Goal: Transaction & Acquisition: Purchase product/service

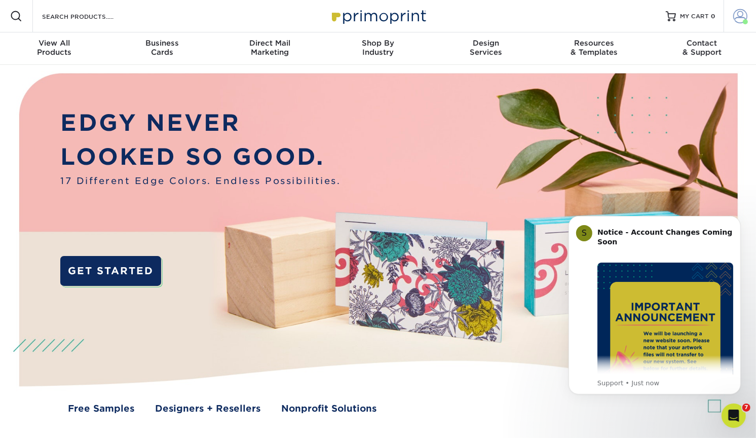
click at [746, 21] on span at bounding box center [745, 21] width 5 height 5
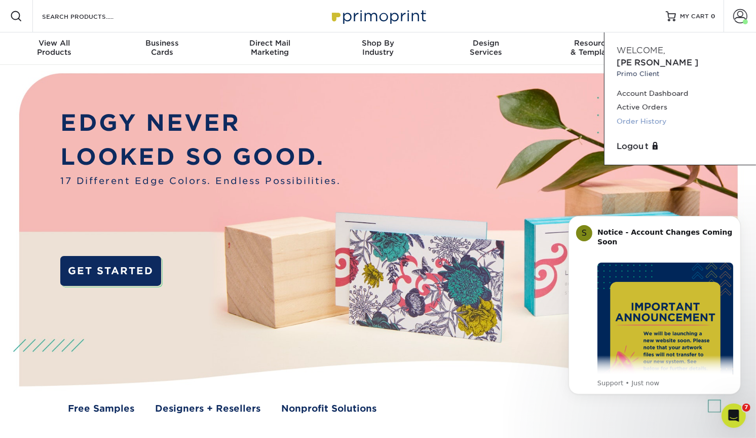
click at [650, 115] on link "Order History" at bounding box center [680, 122] width 127 height 14
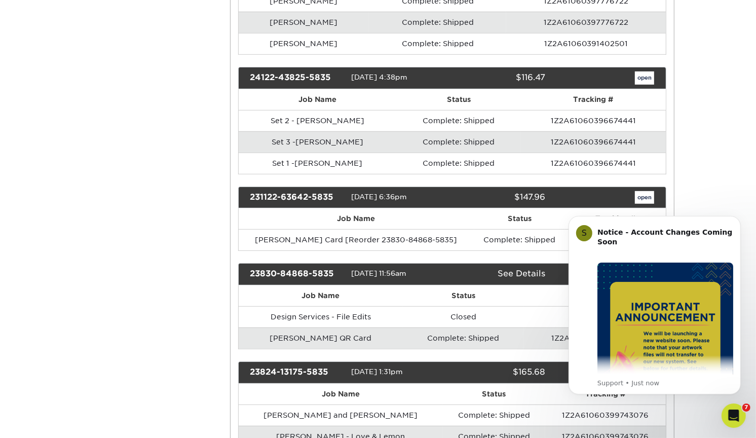
scroll to position [455, 0]
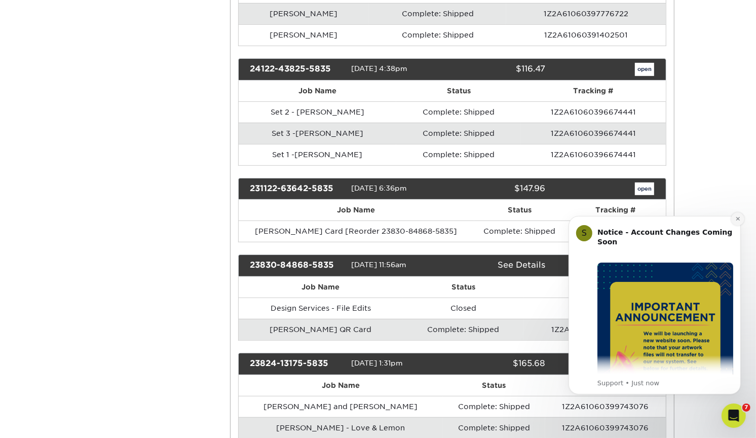
click at [738, 218] on icon "Dismiss notification" at bounding box center [738, 218] width 6 height 6
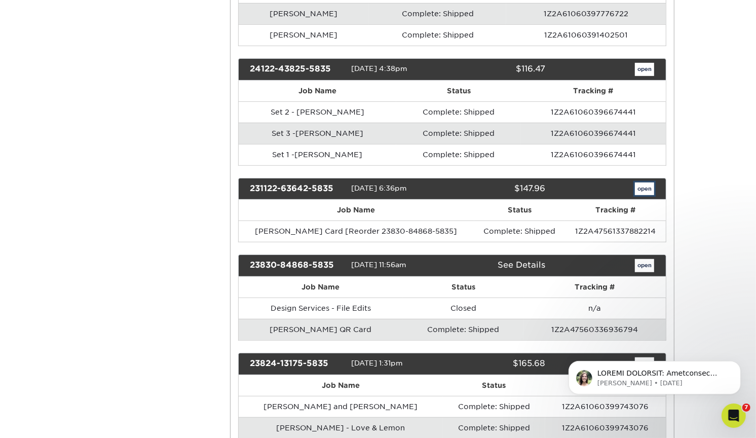
click at [642, 182] on link "open" at bounding box center [644, 188] width 19 height 13
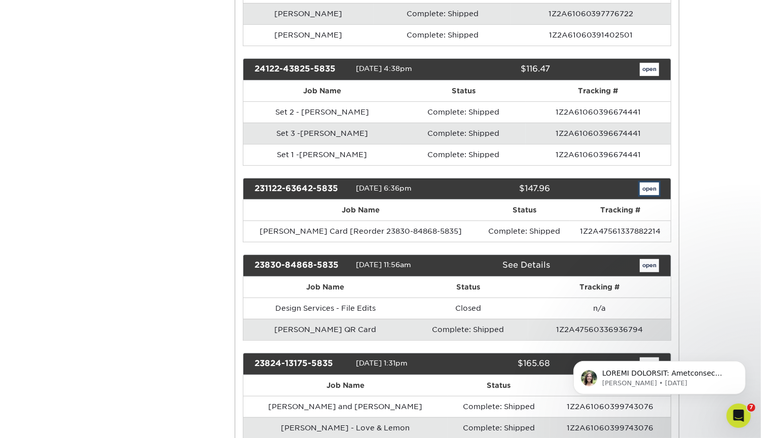
scroll to position [0, 0]
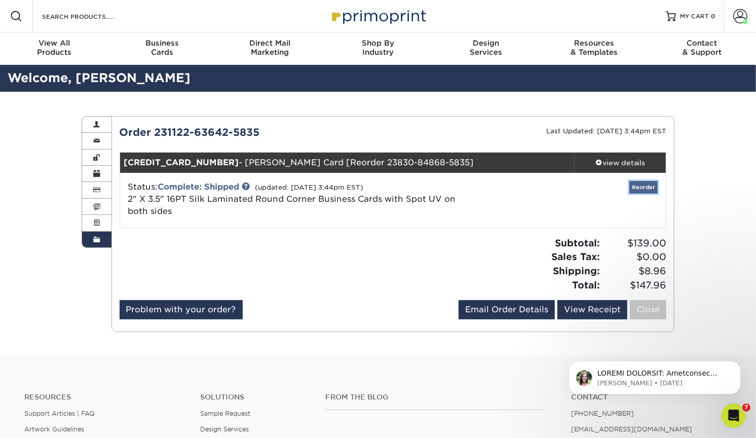
click at [639, 188] on link "Reorder" at bounding box center [643, 187] width 28 height 13
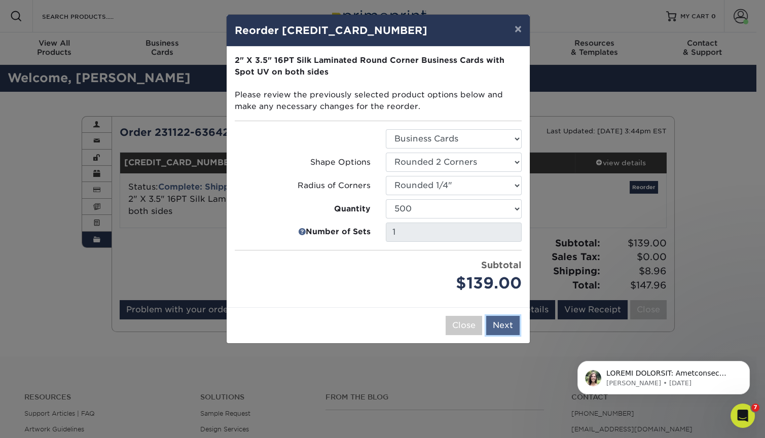
click at [501, 320] on button "Next" at bounding box center [502, 325] width 33 height 19
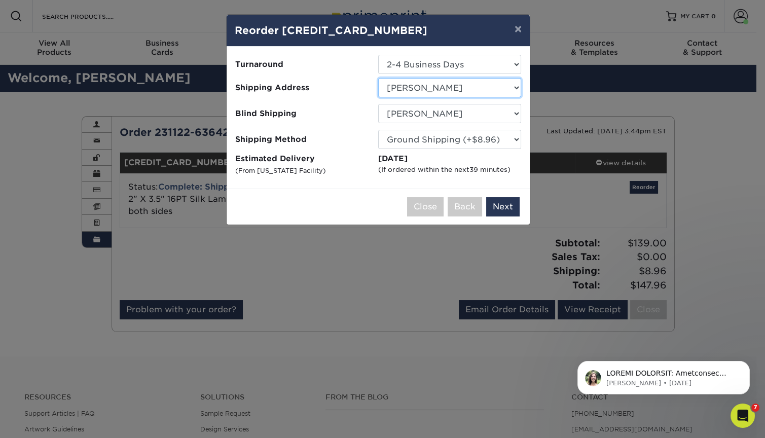
click at [440, 85] on select "Select One Ajer Logistics Altainia AmerEx AWTY Bashie CA Best Choice Constructi…" at bounding box center [449, 87] width 143 height 19
click at [378, 78] on select "Select One Ajer Logistics Altainia AmerEx AWTY Bashie CA Best Choice Constructi…" at bounding box center [449, 87] width 143 height 19
click at [453, 85] on select "Select One Ajer Logistics Altainia AmerEx AWTY Bashie CA Best Choice Constructi…" at bounding box center [449, 87] width 143 height 19
click at [432, 69] on select "Select One 2-4 Business Days" at bounding box center [449, 64] width 143 height 19
click at [378, 55] on select "Select One 2-4 Business Days" at bounding box center [449, 64] width 143 height 19
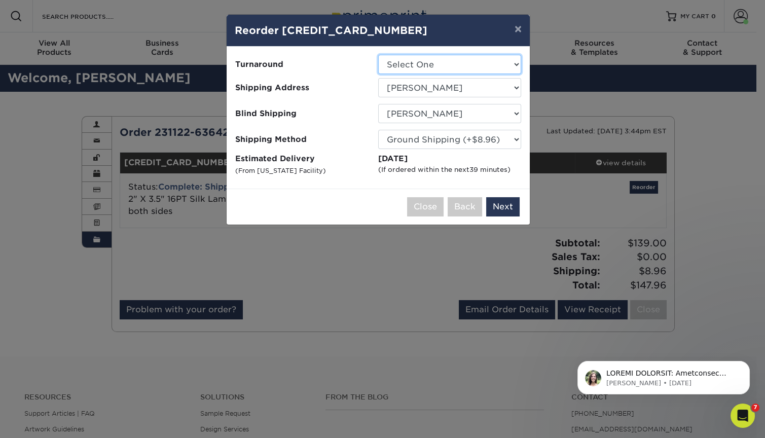
click at [431, 64] on select "Select One 2-4 Business Days" at bounding box center [449, 64] width 143 height 19
select select "24b86a38-505b-4ae3-9429-29aefd3b6f92"
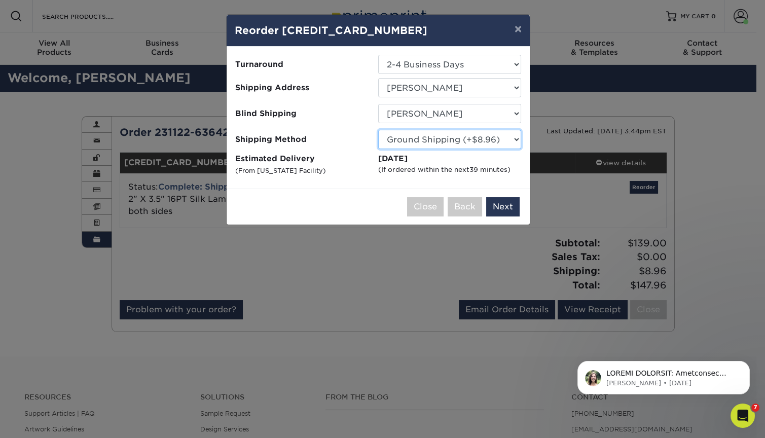
click at [393, 138] on select "Please Select Ground Shipping (+$8.96) 3 Day Shipping Service (+$15.33) 2 Day A…" at bounding box center [449, 139] width 143 height 19
click at [431, 143] on select "Please Select Ground Shipping (+$8.96) 3 Day Shipping Service (+$15.33) 2 Day A…" at bounding box center [449, 139] width 143 height 19
click at [378, 130] on select "Please Select Ground Shipping (+$8.96) 3 Day Shipping Service (+$15.33) 2 Day A…" at bounding box center [449, 139] width 143 height 19
click at [456, 137] on select "Please Select Ground Shipping (+$8.96) 3 Day Shipping Service (+$15.33) 2 Day A…" at bounding box center [449, 139] width 143 height 19
select select "14"
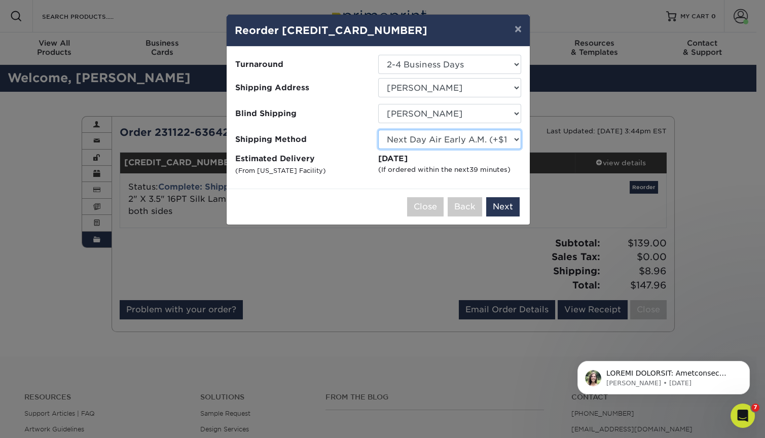
click at [378, 130] on select "Please Select Ground Shipping (+$8.96) 3 Day Shipping Service (+$15.33) 2 Day A…" at bounding box center [449, 139] width 143 height 19
click at [469, 140] on select "Please Select Ground Shipping (+$8.96) 3 Day Shipping Service (+$15.33) 2 Day A…" at bounding box center [449, 139] width 143 height 19
click at [475, 135] on select "Please Select Ground Shipping (+$8.96) 3 Day Shipping Service (+$15.33) 2 Day A…" at bounding box center [449, 139] width 143 height 19
click at [378, 130] on select "Please Select Ground Shipping (+$8.96) 3 Day Shipping Service (+$15.33) 2 Day A…" at bounding box center [449, 139] width 143 height 19
click at [501, 206] on button "Next" at bounding box center [502, 206] width 33 height 19
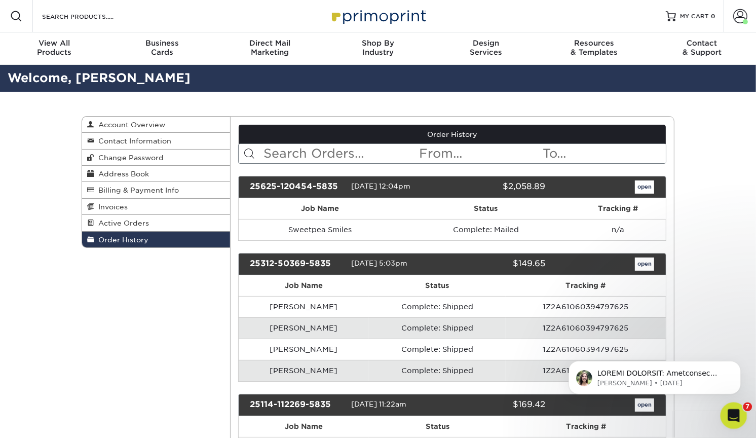
click at [739, 409] on div "Open Intercom Messenger" at bounding box center [732, 413] width 33 height 33
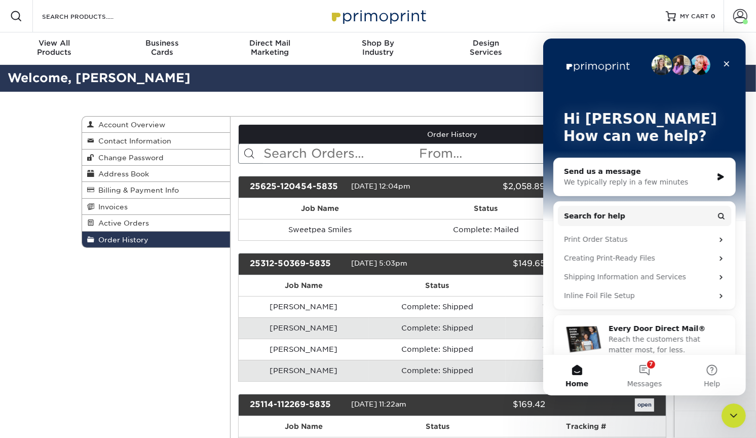
click at [615, 179] on div "We typically reply in a few minutes" at bounding box center [637, 181] width 148 height 11
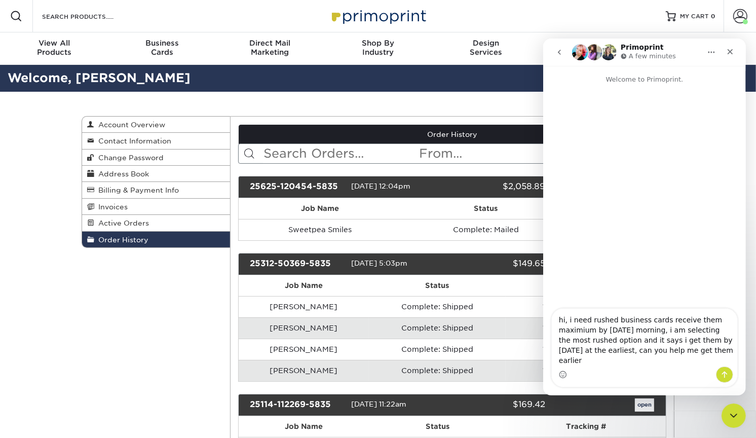
type textarea "hi, i need rushed business cards receive them maximium by thursday morning, i a…"
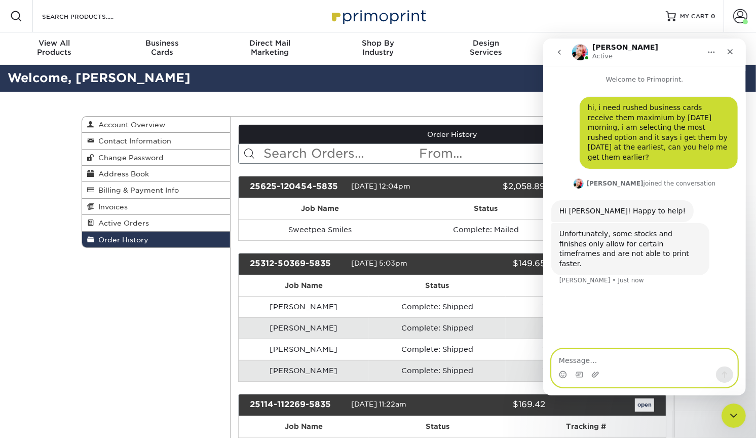
click at [597, 360] on textarea "Message…" at bounding box center [643, 357] width 185 height 17
type textarea "can we make an exception to rush them?"
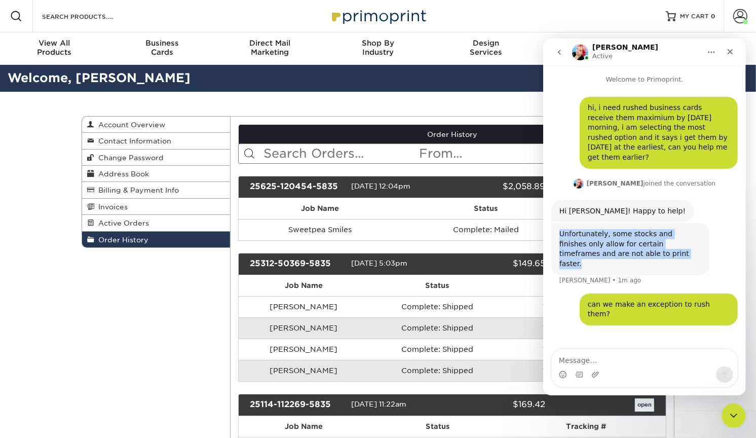
drag, startPoint x: 649, startPoint y: 247, endPoint x: 559, endPoint y: 222, distance: 93.1
click at [559, 229] on div "Unfortunately, some stocks and finishes only allow for certain timeframes and a…" at bounding box center [630, 249] width 142 height 40
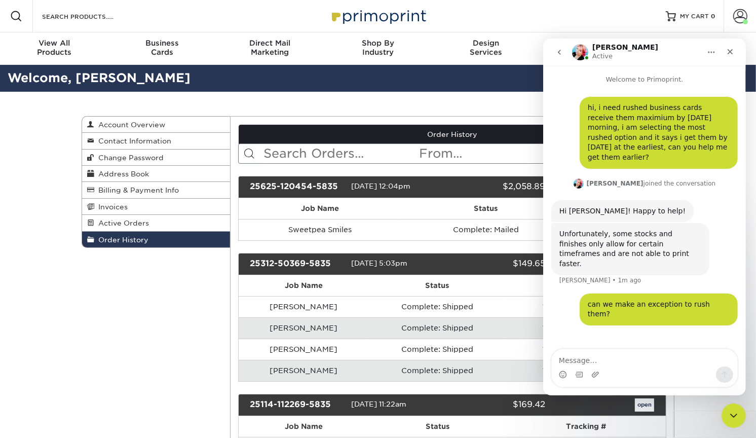
click at [557, 145] on div "hi, i need rushed business cards receive them maximium by thursday morning, i a…" at bounding box center [644, 136] width 186 height 80
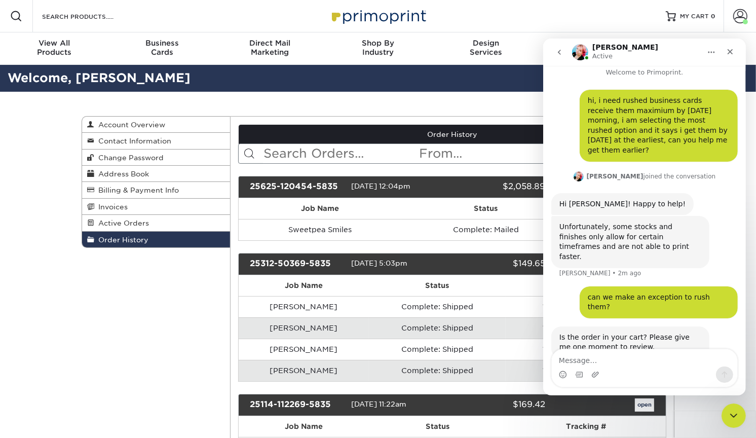
click at [659, 367] on div "Intercom messenger" at bounding box center [643, 374] width 185 height 16
click at [660, 360] on textarea "Message…" at bounding box center [643, 357] width 185 height 17
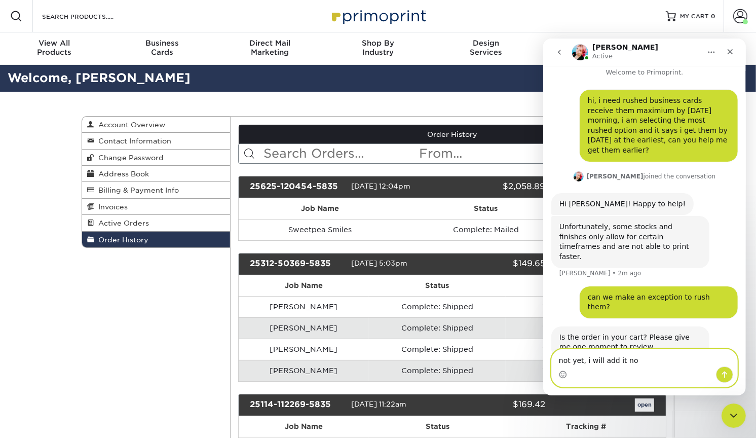
type textarea "not yet, i will add it now"
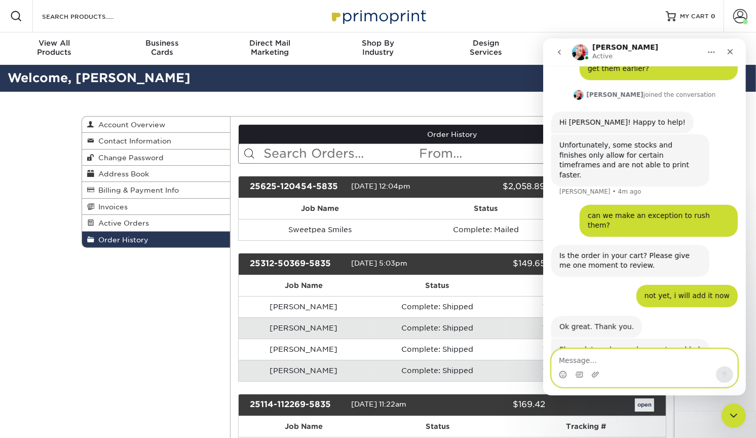
scroll to position [100, 0]
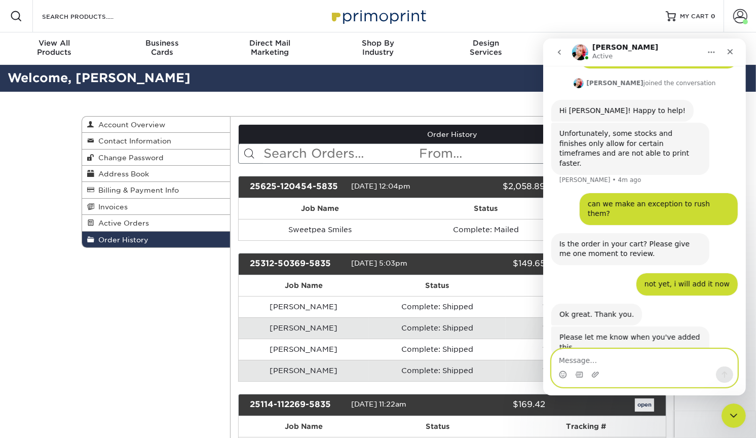
click at [621, 364] on textarea "Message…" at bounding box center [643, 357] width 185 height 17
type textarea "done"
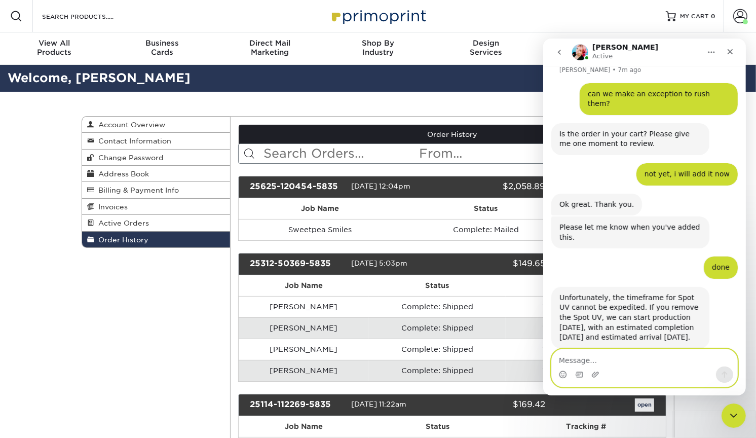
scroll to position [210, 0]
type textarea "yes lets do that"
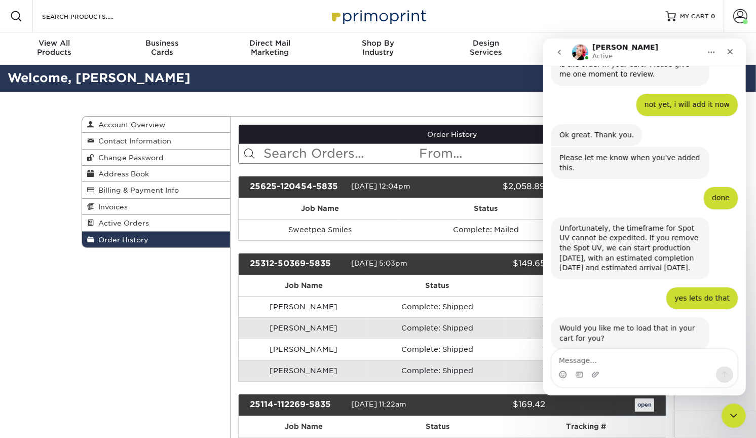
scroll to position [281, 0]
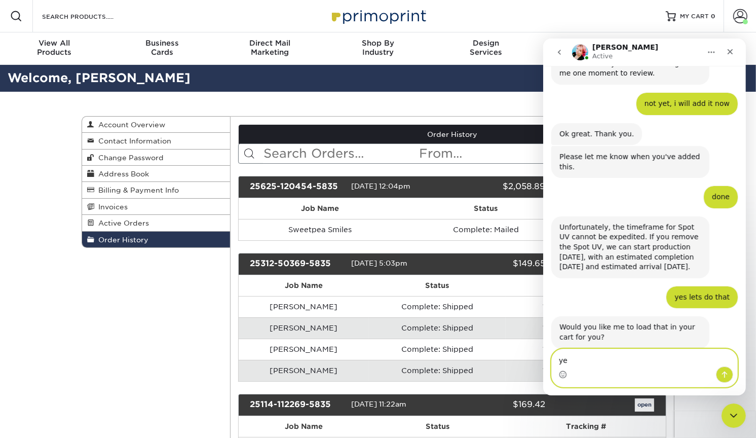
type textarea "yes"
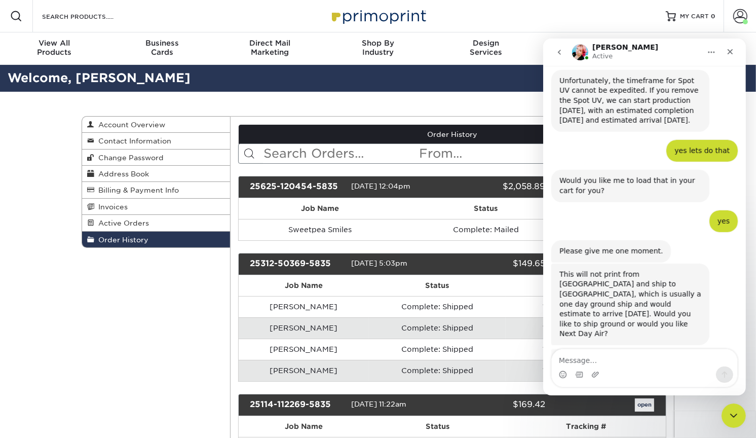
scroll to position [427, 0]
click at [610, 366] on div "Intercom messenger" at bounding box center [643, 374] width 185 height 16
click at [612, 362] on textarea "Message…" at bounding box center [643, 357] width 185 height 17
type textarea "next day air"
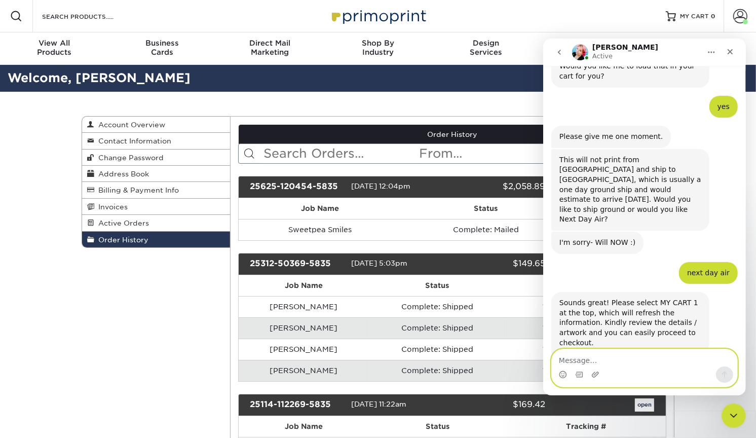
scroll to position [550, 0]
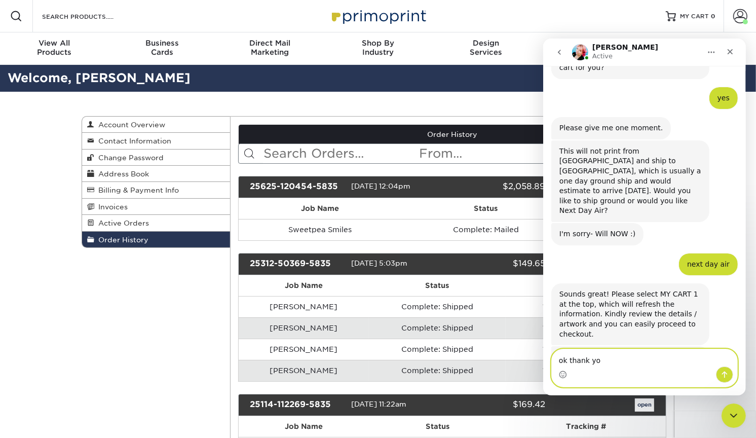
type textarea "ok thank you"
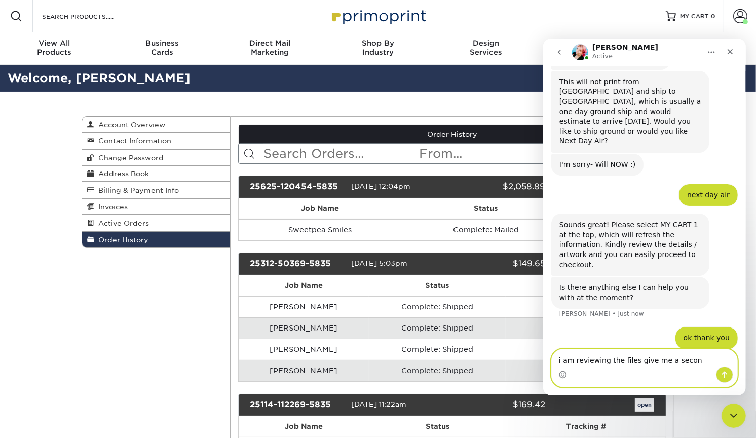
type textarea "i am reviewing the files give me a second"
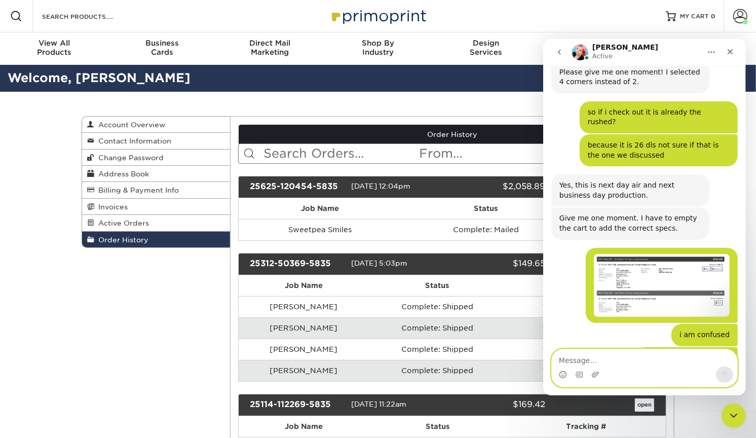
scroll to position [973, 0]
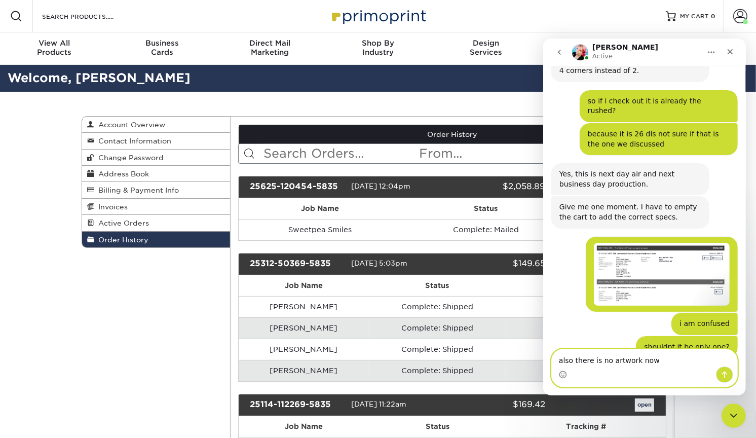
type textarea "also there is no artwork now?"
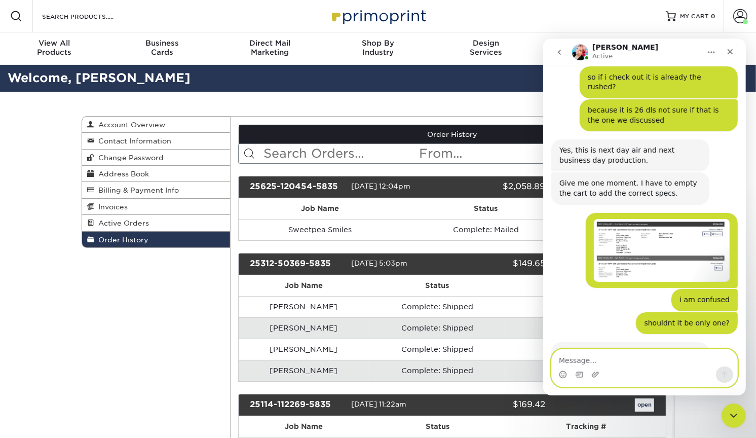
scroll to position [1003, 0]
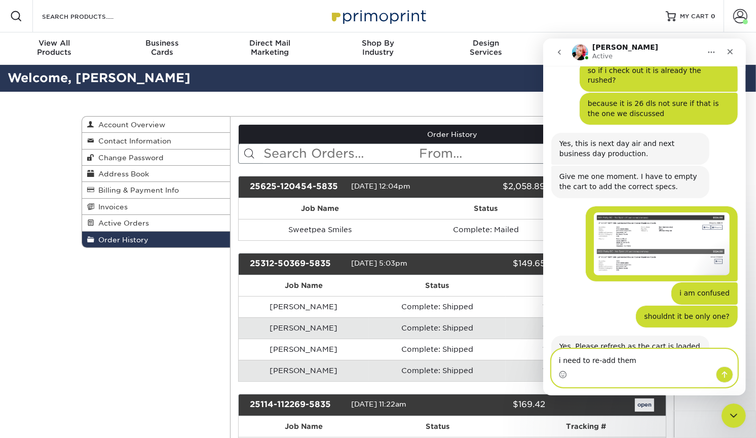
type textarea "i need to re-add them?"
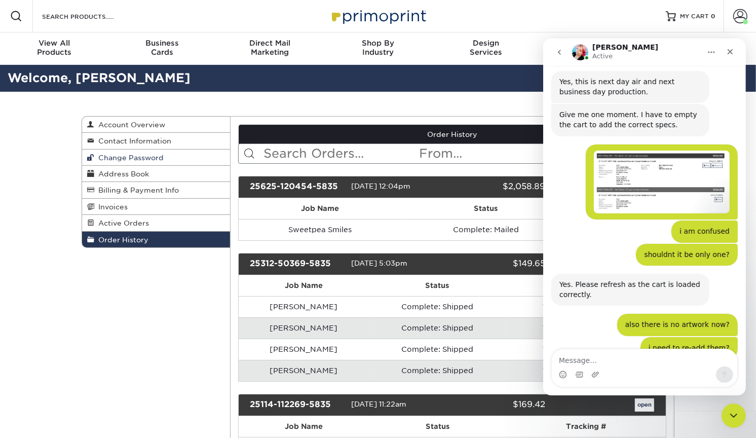
scroll to position [1076, 0]
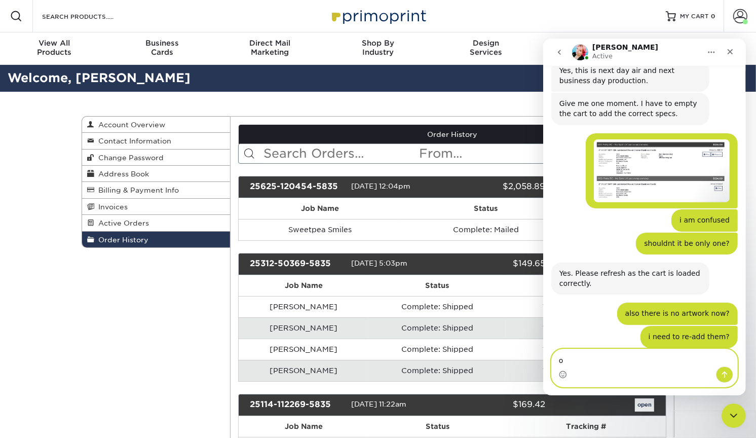
type textarea "ok"
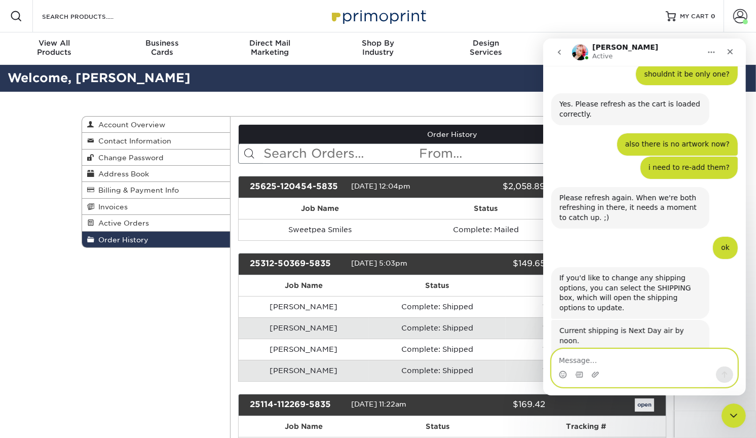
scroll to position [1253, 0]
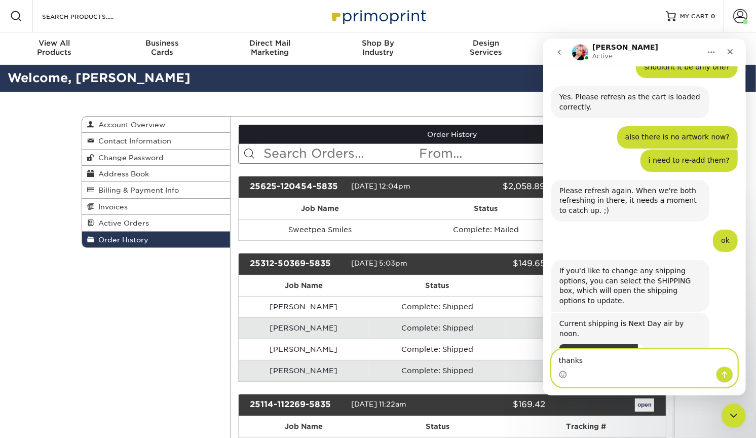
type textarea "thanks!"
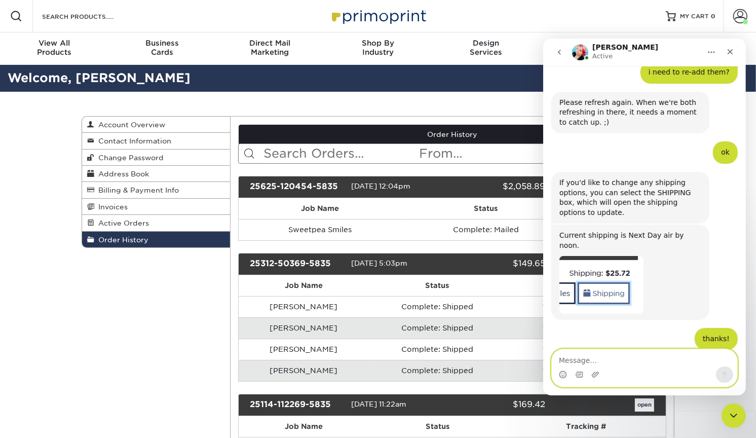
scroll to position [1343, 0]
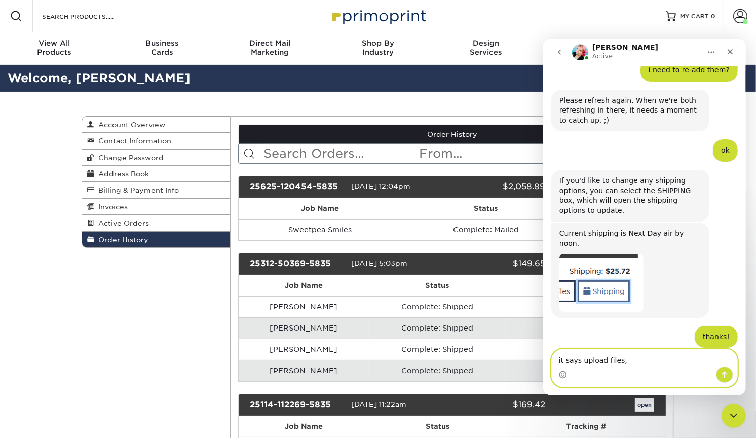
drag, startPoint x: 647, startPoint y: 360, endPoint x: 552, endPoint y: 356, distance: 94.9
click at [552, 356] on textarea "it says upload files," at bounding box center [643, 357] width 185 height 17
type textarea "it says upload files,"
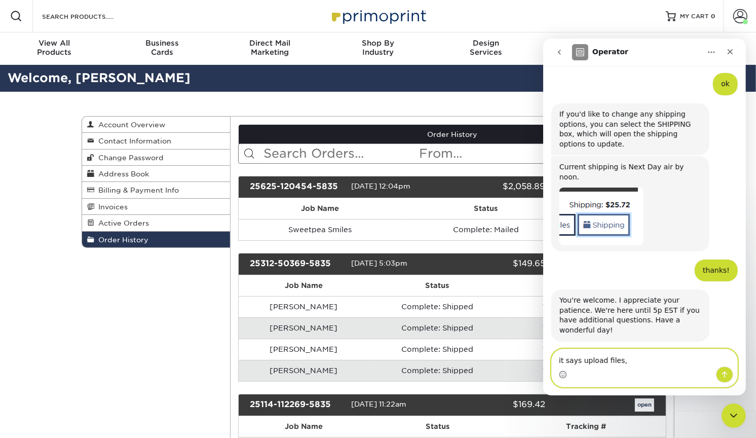
scroll to position [1423, 0]
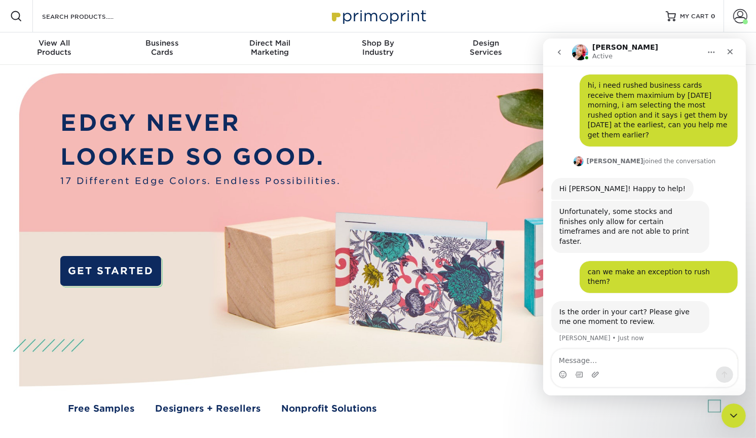
scroll to position [27, 0]
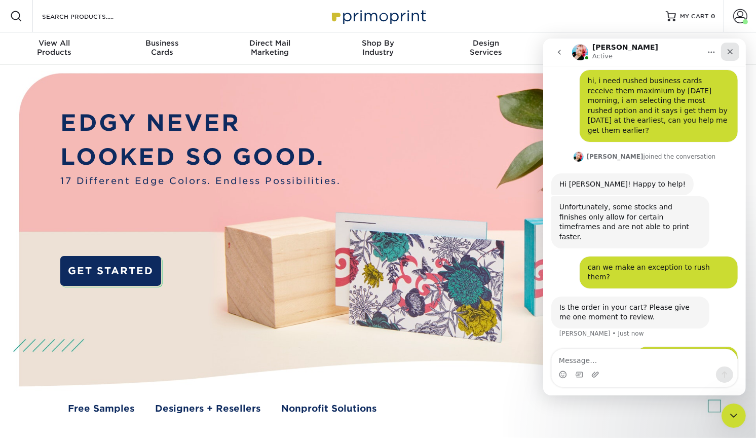
click at [731, 47] on icon "Close" at bounding box center [730, 51] width 8 height 8
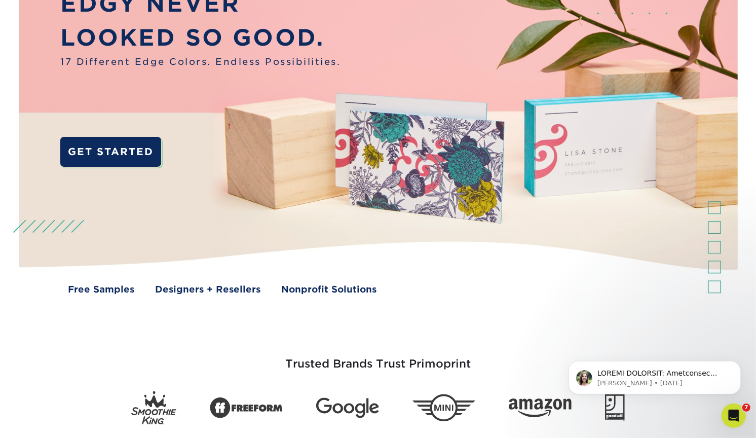
scroll to position [0, 0]
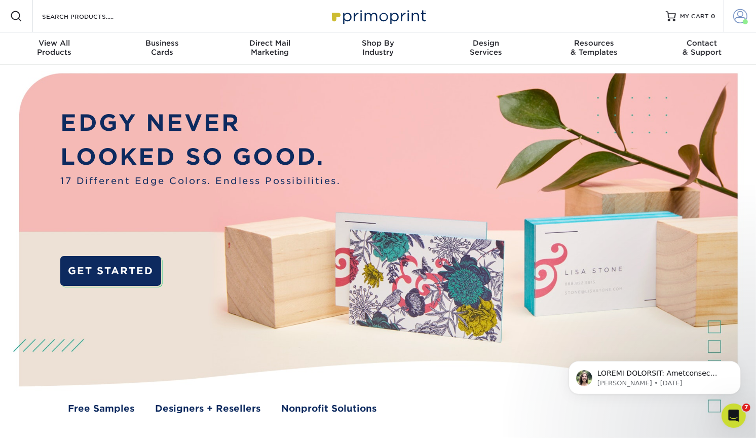
click at [733, 17] on span at bounding box center [740, 16] width 14 height 14
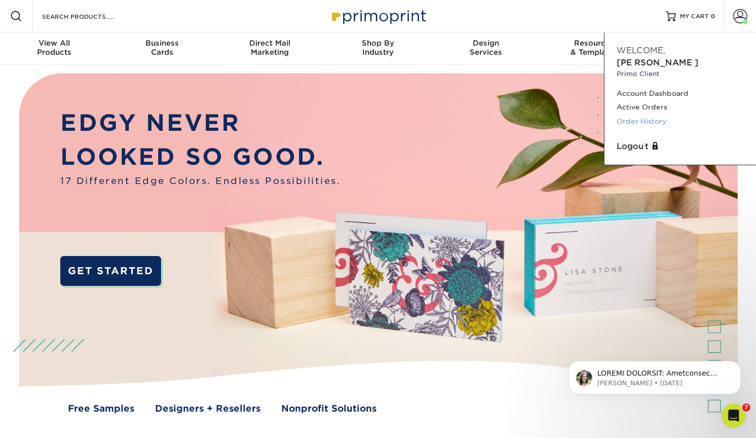
click at [642, 115] on link "Order History" at bounding box center [680, 122] width 127 height 14
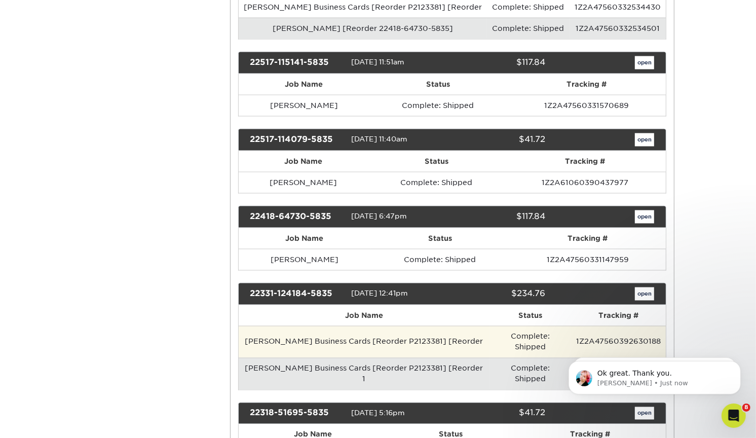
scroll to position [1382, 0]
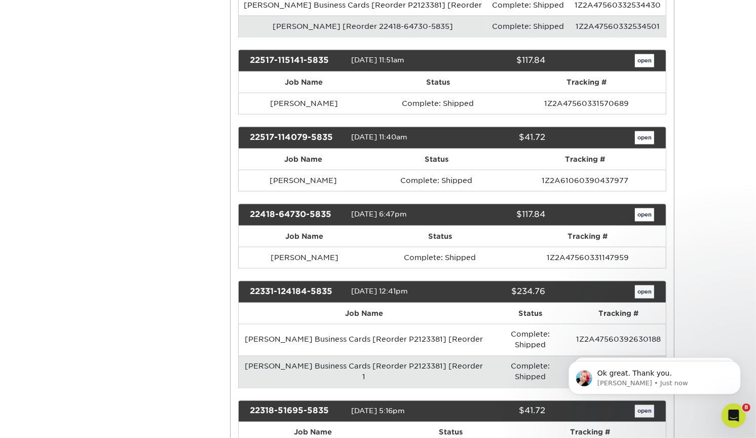
click at [361, 356] on td "Patty Business Cards [Reorder P2123381] [Reorder 1" at bounding box center [364, 372] width 251 height 32
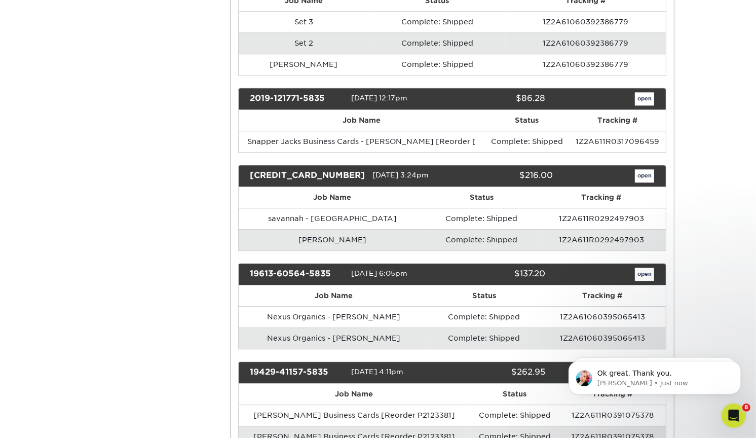
scroll to position [2418, 0]
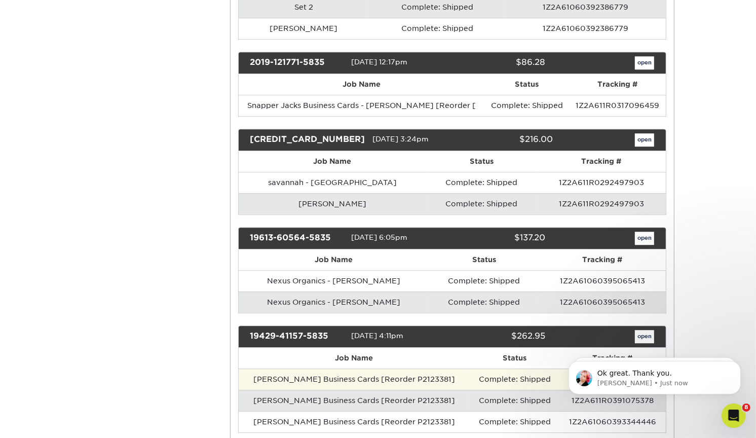
click at [536, 368] on td "Complete: Shipped" at bounding box center [515, 378] width 90 height 21
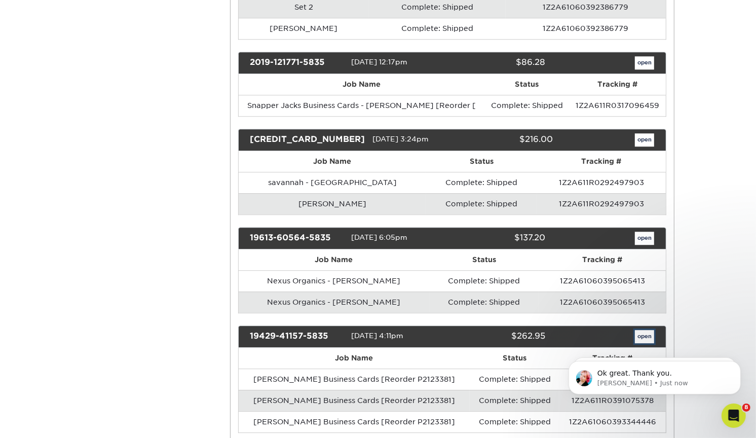
click at [640, 330] on link "open" at bounding box center [644, 336] width 19 height 13
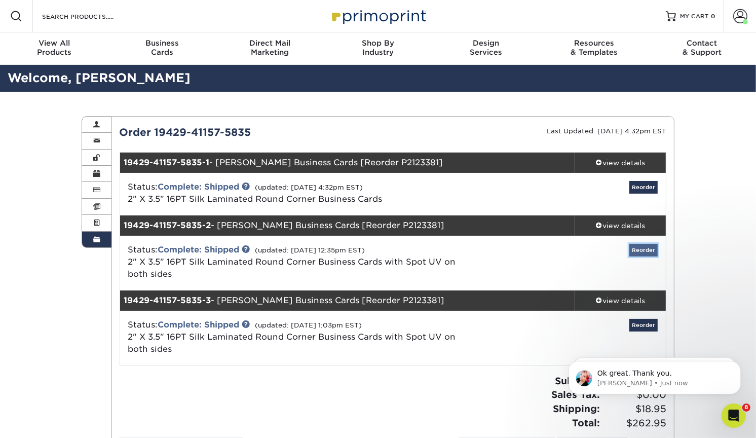
click at [647, 251] on link "Reorder" at bounding box center [643, 250] width 28 height 13
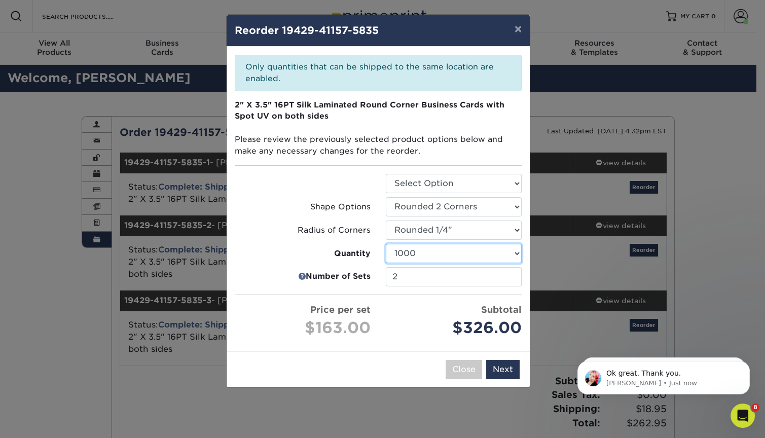
click at [494, 252] on select "500 1000 2500" at bounding box center [454, 253] width 136 height 19
select select "f593fda3-2d5c-4b9e-9c2c-6197b899ae74"
click at [386, 244] on select "500 1000 2500" at bounding box center [454, 253] width 136 height 19
click at [460, 277] on input "2" at bounding box center [454, 276] width 136 height 19
type input "1"
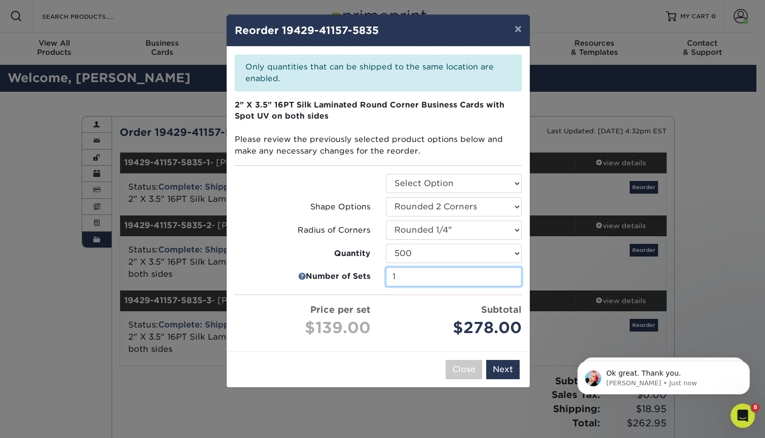
click at [510, 278] on input "1" at bounding box center [454, 276] width 136 height 19
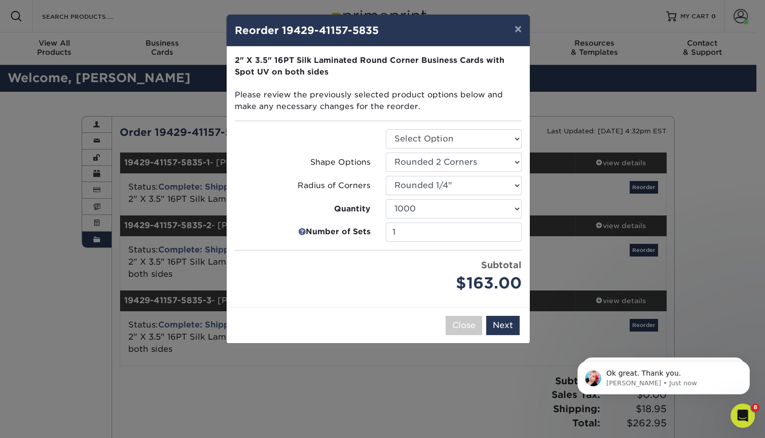
click at [436, 264] on div "Subtotal $163.00" at bounding box center [454, 276] width 136 height 36
click at [443, 140] on select "Select Option Business Cards" at bounding box center [454, 138] width 136 height 19
select select "3b5148f1-0588-4f88-a218-97bcfdce65c1"
click at [386, 129] on select "Select Option Business Cards" at bounding box center [454, 138] width 136 height 19
click at [484, 205] on select "500 1000 2500 5000 10000" at bounding box center [454, 208] width 136 height 19
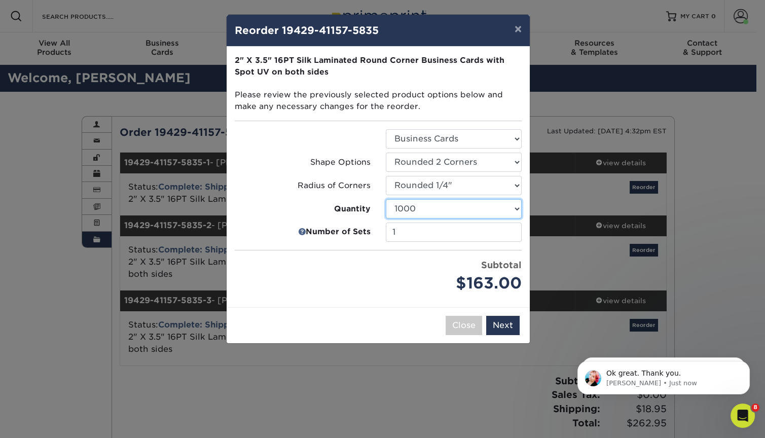
select select "f593fda3-2d5c-4b9e-9c2c-6197b899ae74"
click at [386, 199] on select "500 1000 2500 5000 10000" at bounding box center [454, 208] width 136 height 19
click at [500, 321] on button "Next" at bounding box center [502, 325] width 33 height 19
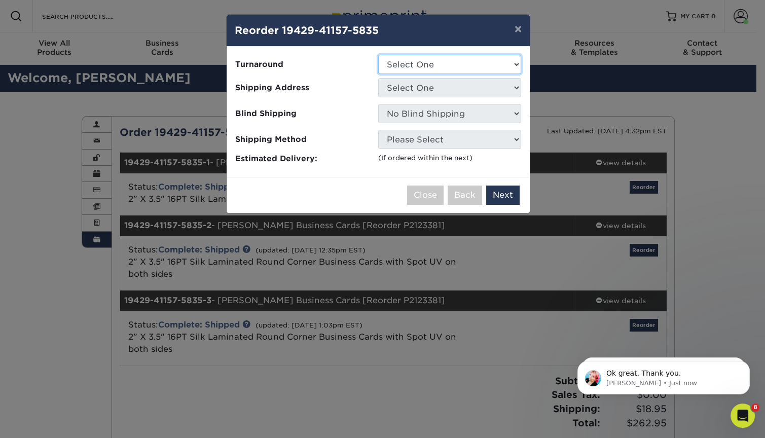
click at [440, 61] on select "Select One 2-4 Business Days" at bounding box center [449, 64] width 143 height 19
select select "24b86a38-505b-4ae3-9429-29aefd3b6f92"
click at [378, 55] on select "Select One 2-4 Business Days" at bounding box center [449, 64] width 143 height 19
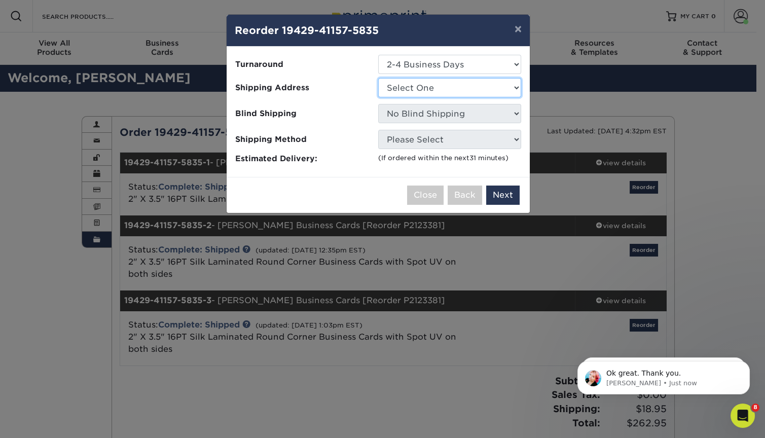
click at [455, 94] on select "Select One Ajer Logistics Altainia AmerEx AWTY Bashie CA Best Choice Constructi…" at bounding box center [449, 87] width 143 height 19
click at [443, 86] on select "Select One Ajer Logistics Altainia AmerEx AWTY Bashie CA Best Choice Constructi…" at bounding box center [449, 87] width 143 height 19
select select "252887"
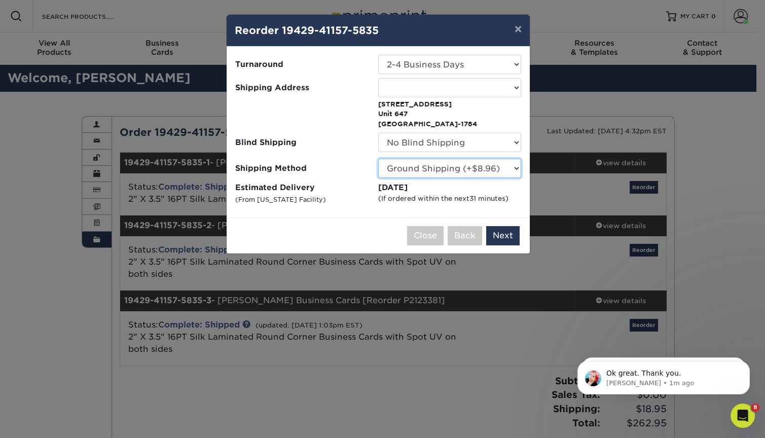
click at [430, 169] on select "Please Select Ground Shipping (+$8.96) 3 Day Shipping Service (+$20.04) 2 Day A…" at bounding box center [449, 168] width 143 height 19
select select "14"
click at [378, 159] on select "Please Select Ground Shipping (+$8.96) 3 Day Shipping Service (+$20.04) 2 Day A…" at bounding box center [449, 168] width 143 height 19
click at [499, 230] on button "Next" at bounding box center [502, 235] width 33 height 19
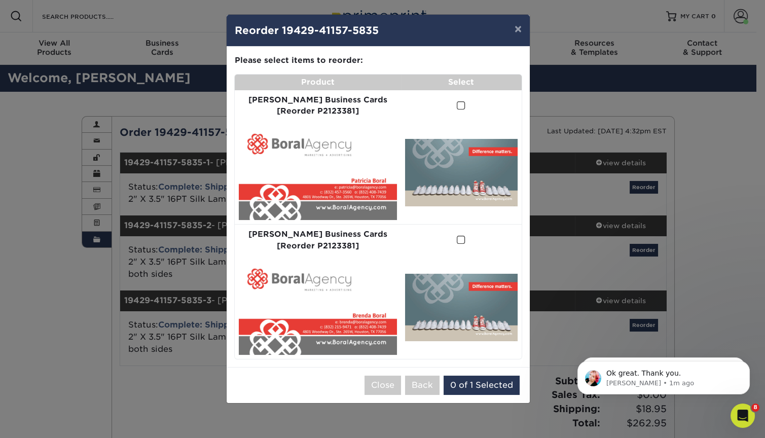
click at [457, 107] on span at bounding box center [461, 106] width 9 height 10
click at [0, 0] on input "checkbox" at bounding box center [0, 0] width 0 height 0
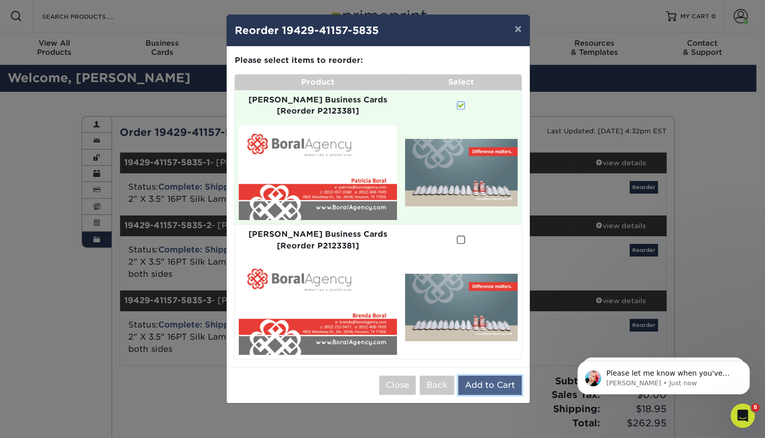
click at [480, 375] on button "Add to Cart" at bounding box center [489, 384] width 63 height 19
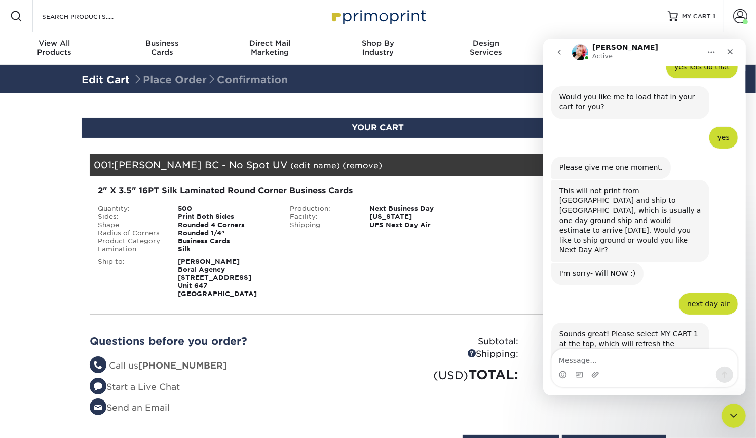
scroll to position [507, 0]
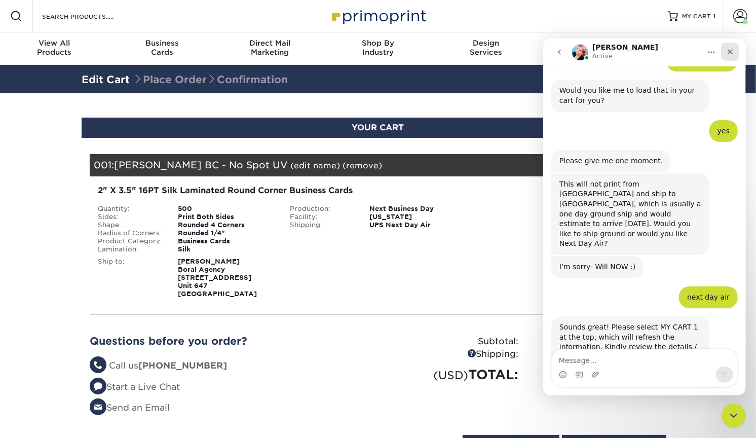
click at [732, 50] on icon "Close" at bounding box center [730, 51] width 8 height 8
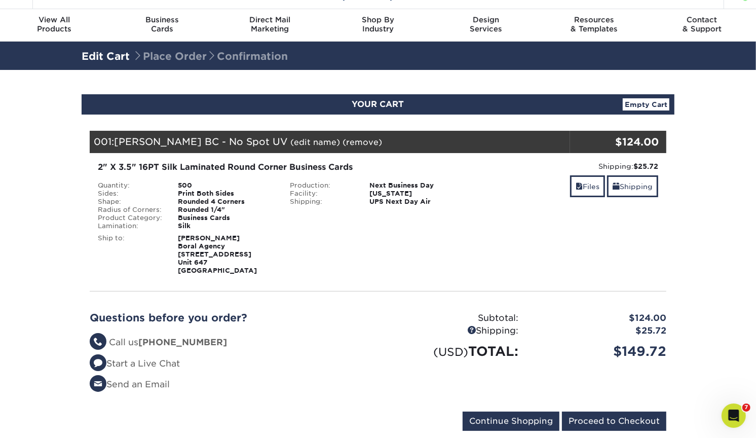
scroll to position [24, 0]
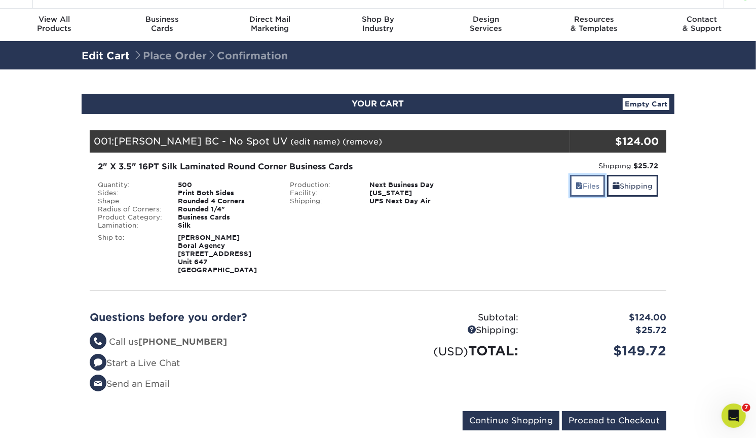
click at [584, 179] on link "Files" at bounding box center [587, 186] width 35 height 22
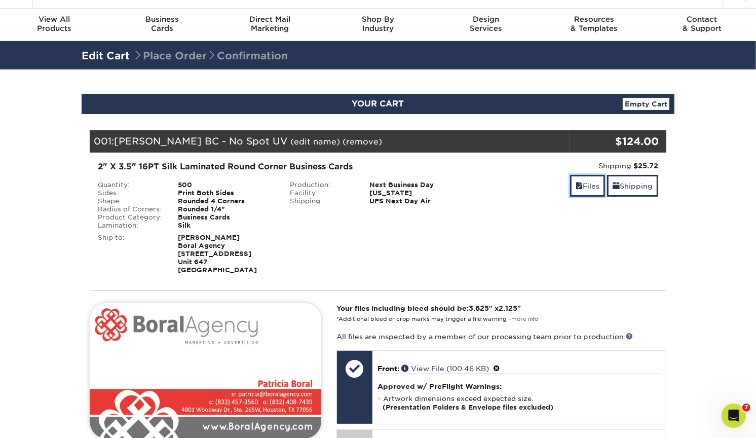
scroll to position [222, 0]
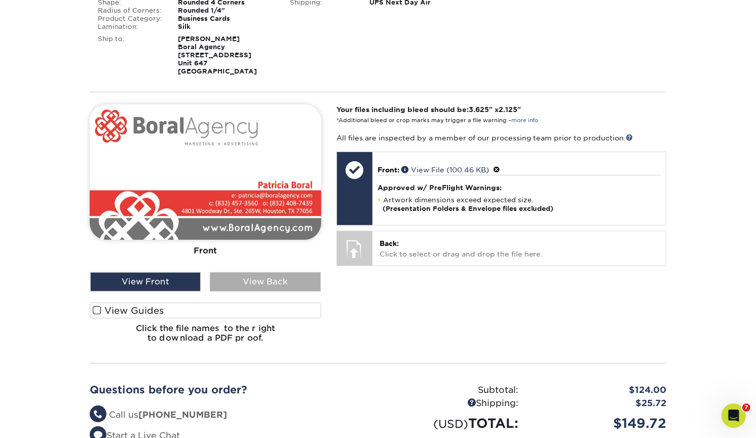
click at [294, 283] on div "View Back" at bounding box center [265, 281] width 110 height 19
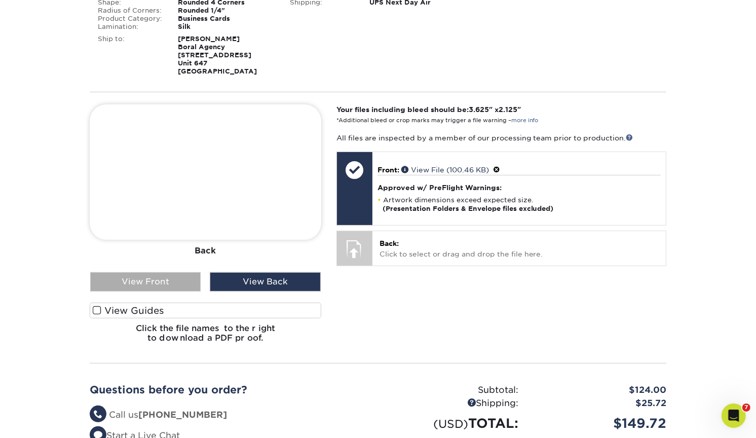
click at [165, 281] on div "View Front" at bounding box center [145, 281] width 110 height 19
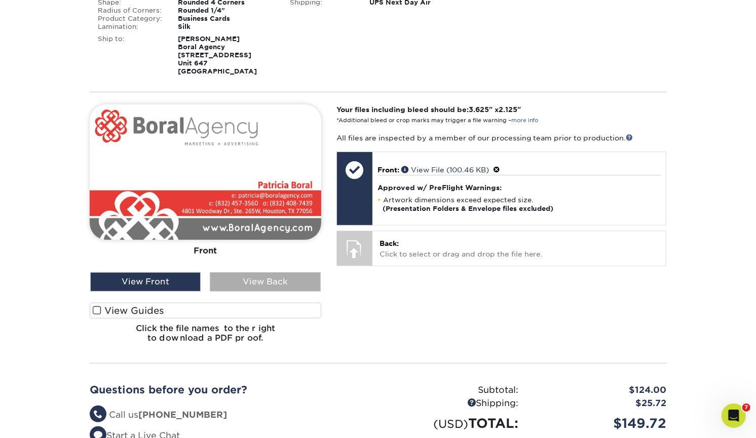
click at [251, 284] on div "View Back" at bounding box center [265, 281] width 110 height 19
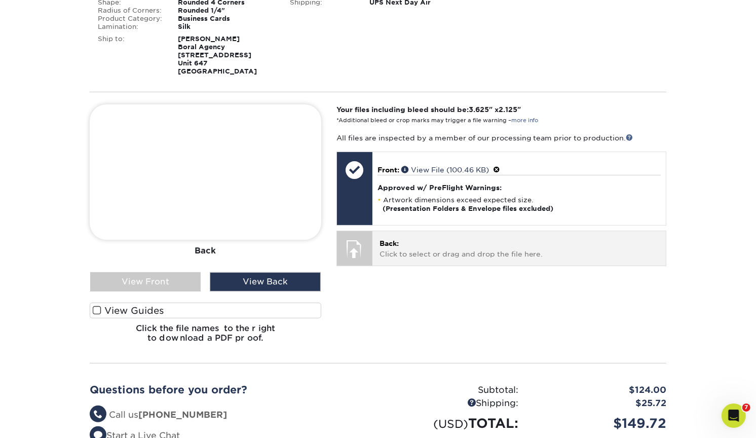
click at [417, 258] on div "Back: Click to select or drag and drop the file here. Choose file" at bounding box center [518, 248] width 293 height 34
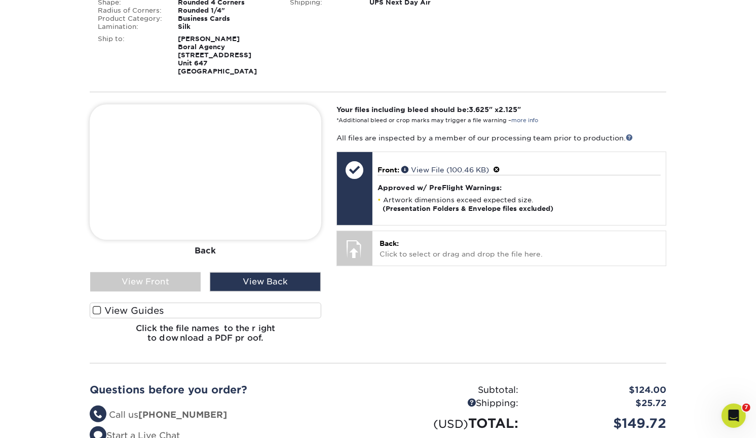
scroll to position [632, 0]
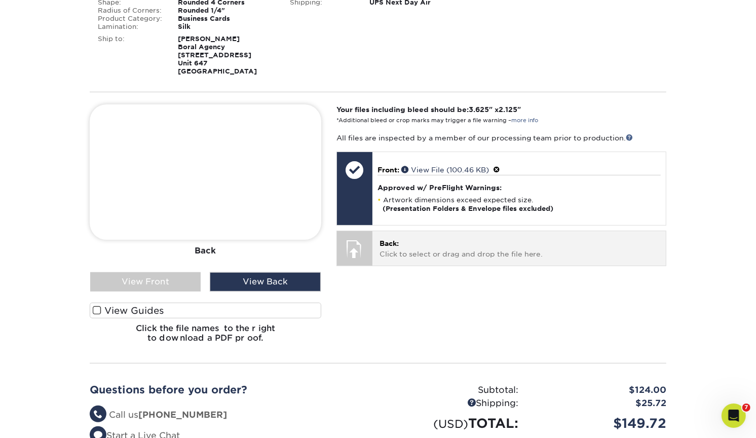
click at [370, 254] on div at bounding box center [354, 248] width 35 height 35
click at [353, 245] on div at bounding box center [354, 248] width 35 height 35
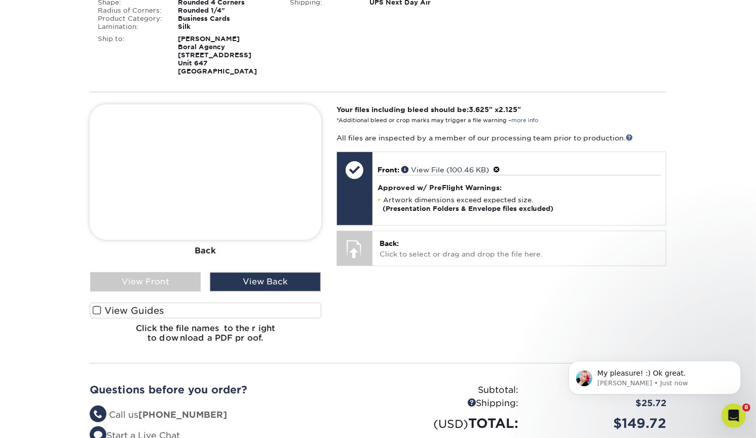
scroll to position [624, 0]
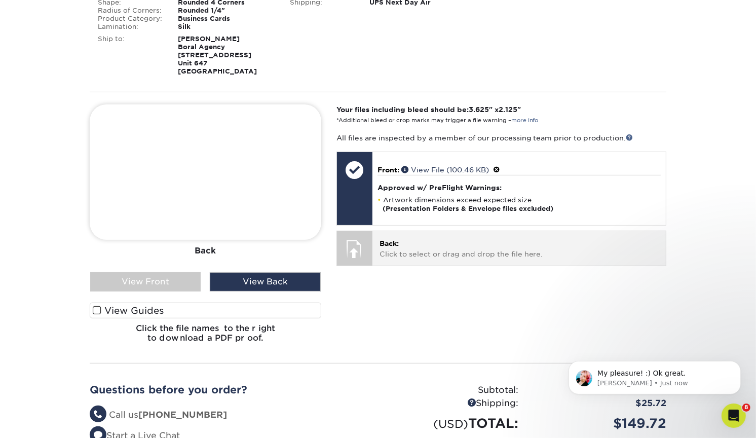
click at [448, 249] on p "Back: Click to select or drag and drop the file here." at bounding box center [519, 248] width 279 height 21
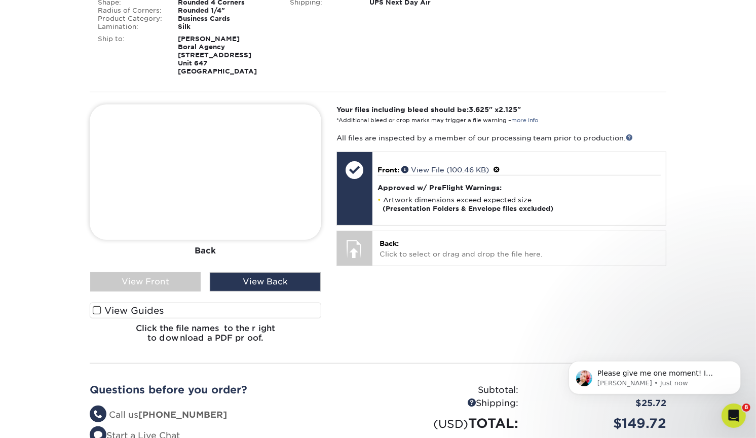
scroll to position [657, 0]
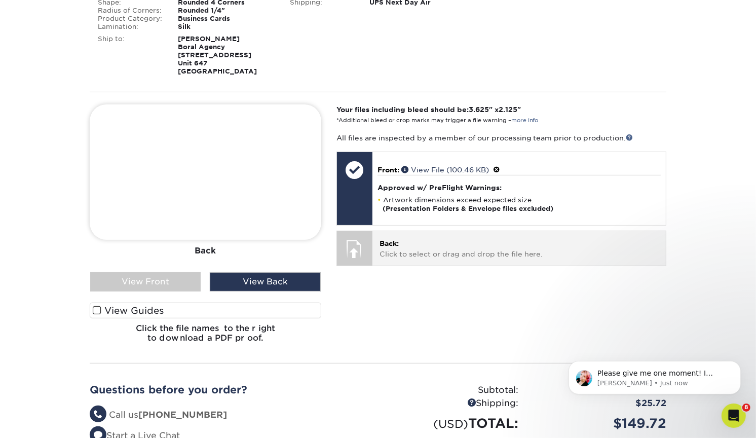
click at [378, 247] on div "Back: Click to select or drag and drop the file here. Choose file Back with ble…" at bounding box center [518, 248] width 293 height 34
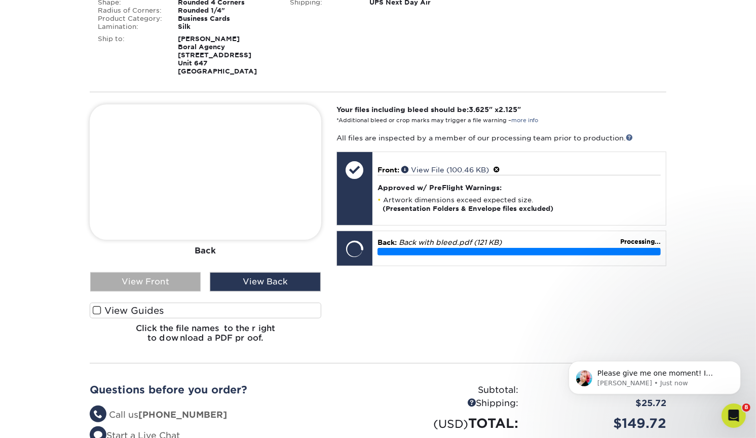
click at [185, 285] on div "View Front" at bounding box center [145, 281] width 110 height 19
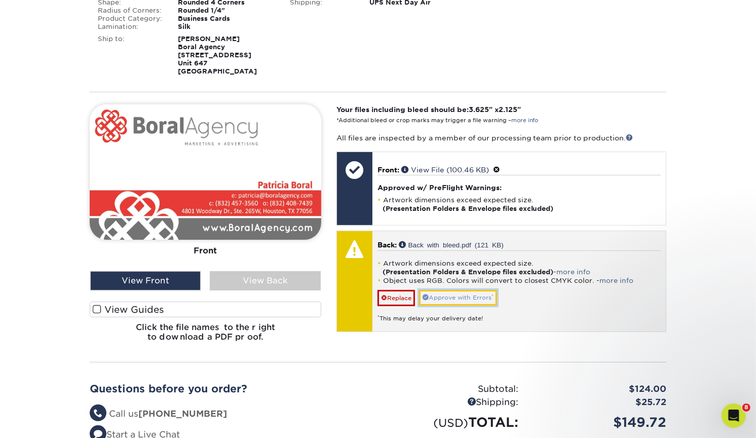
click at [454, 302] on link "Approve with Errors *" at bounding box center [458, 298] width 78 height 16
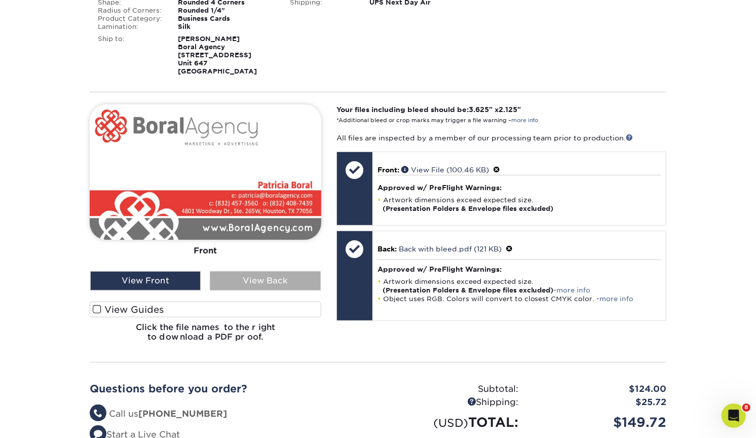
click at [261, 284] on div "View Back" at bounding box center [265, 280] width 110 height 19
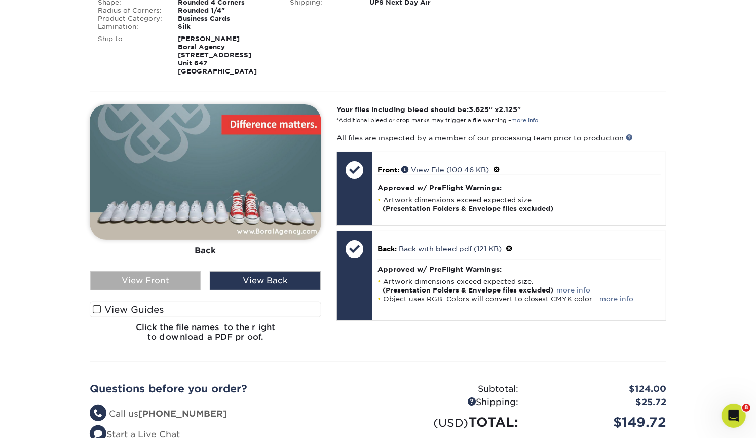
click at [170, 271] on div "View Front" at bounding box center [145, 280] width 110 height 19
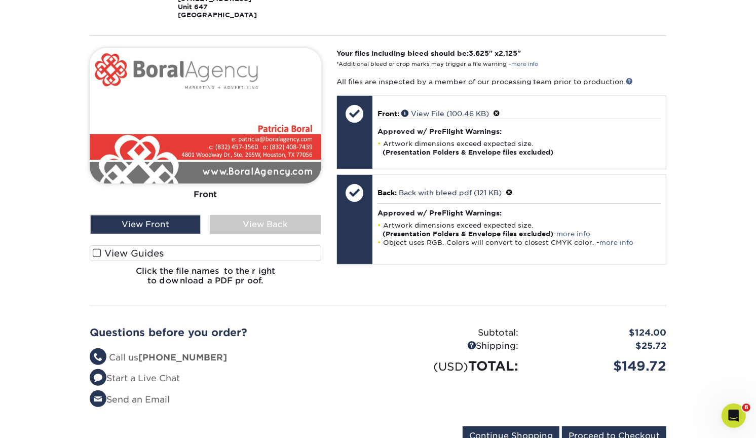
scroll to position [299, 0]
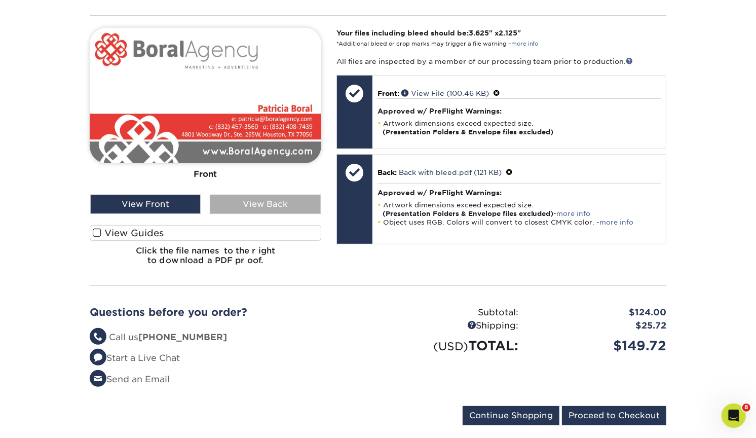
click at [226, 205] on div "View Back" at bounding box center [265, 204] width 110 height 19
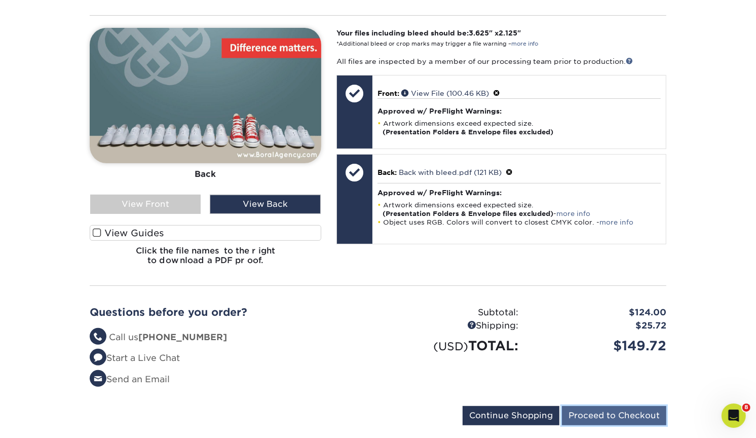
click at [606, 411] on input "Proceed to Checkout" at bounding box center [614, 415] width 104 height 19
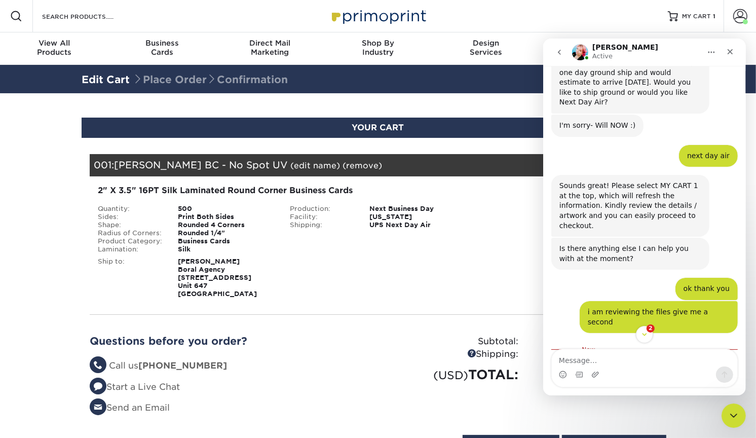
scroll to position [673, 0]
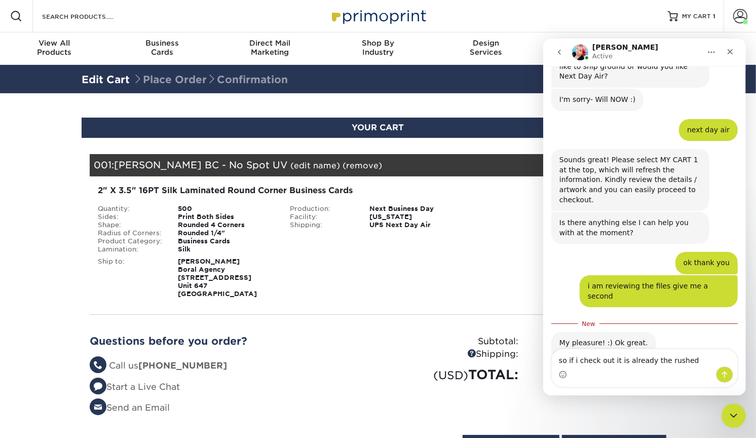
type textarea "so if i check out it is already the rushed?"
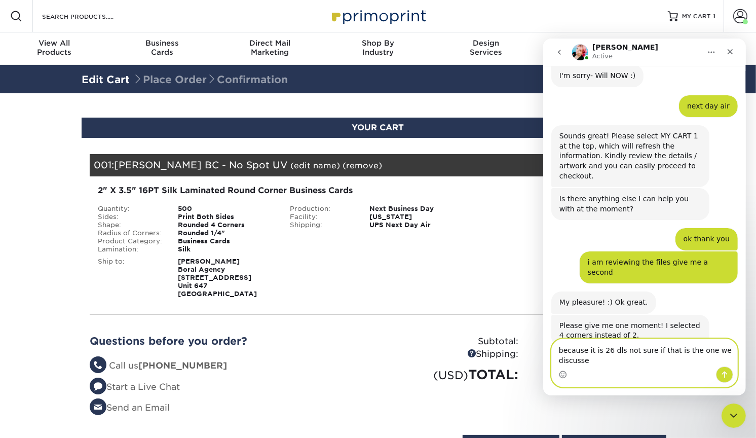
type textarea "because it is 26 dls not sure if that is the one we discussed"
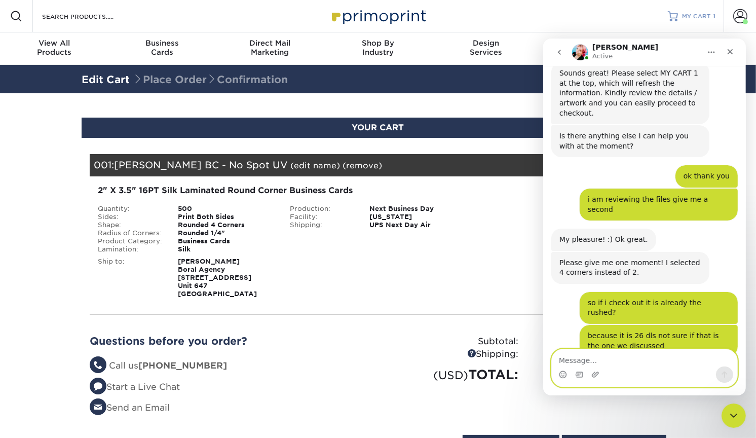
scroll to position [793, 0]
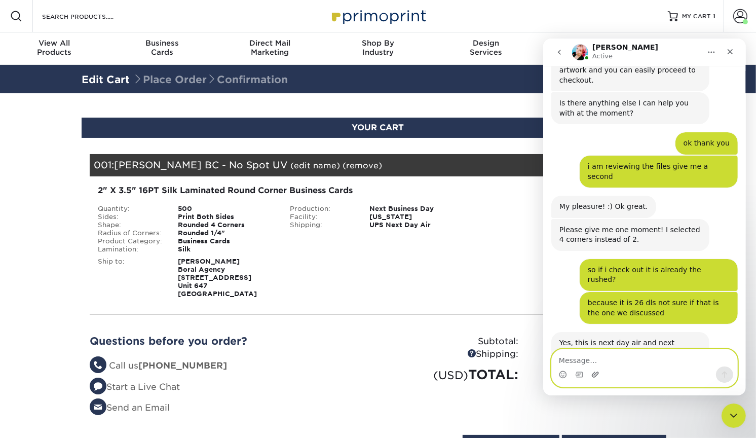
click at [597, 373] on icon "Upload attachment" at bounding box center [594, 374] width 7 height 6
click at [595, 374] on icon "Upload attachment" at bounding box center [594, 374] width 7 height 6
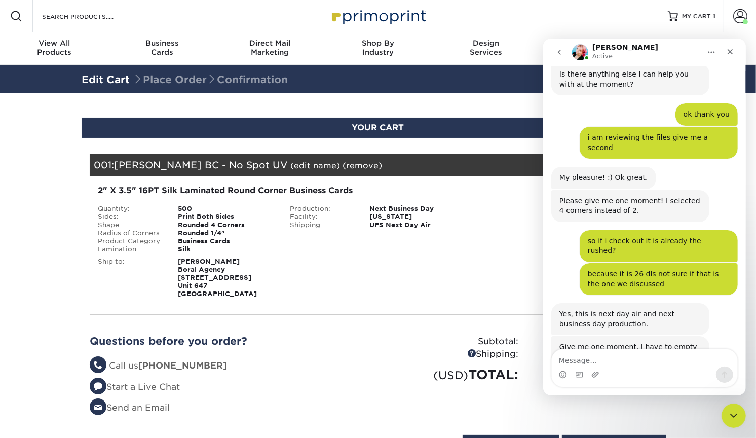
scroll to position [877, 0]
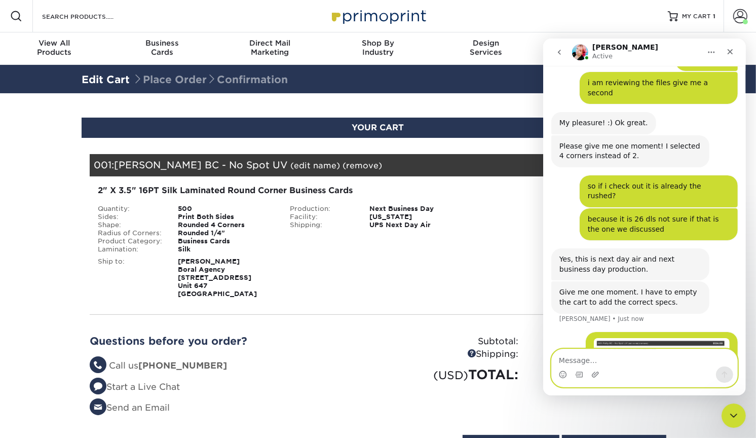
click at [591, 364] on textarea "Message…" at bounding box center [643, 357] width 185 height 17
type textarea "i am confused"
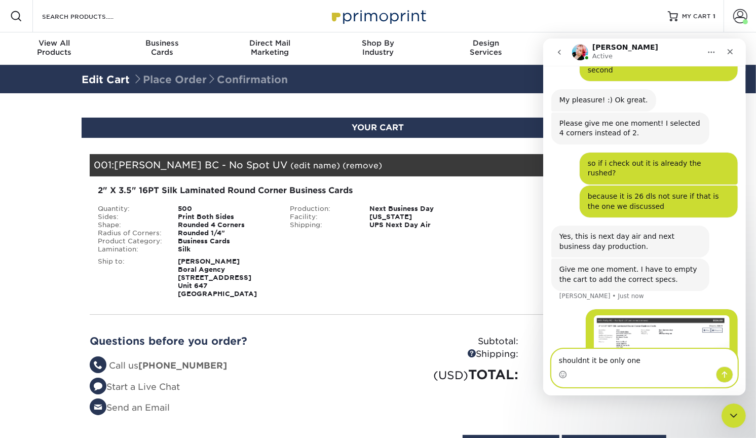
type textarea "shouldnt it be only one?"
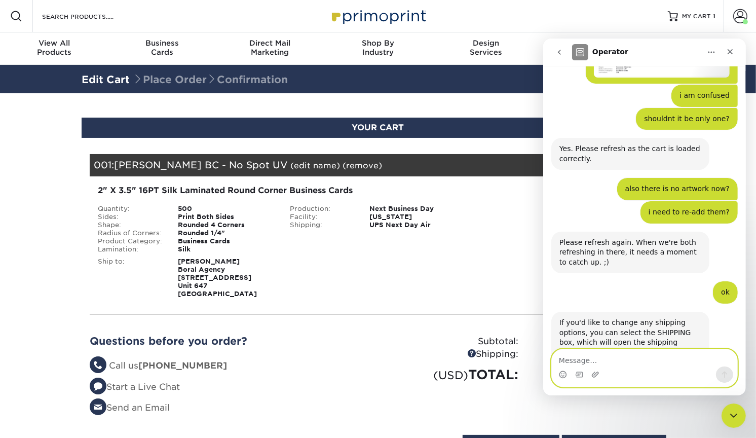
scroll to position [1315, 0]
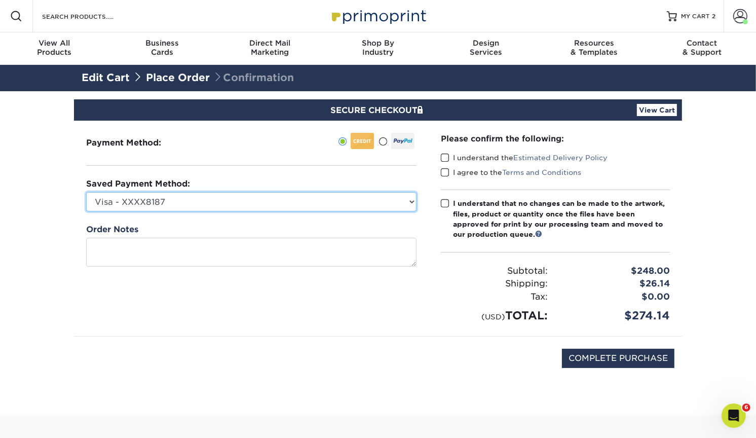
click at [277, 202] on select "Visa - XXXX8187 Visa - XXXX0266 Visa - XXXX2633 Visa - XXXX8747 Visa - XXXX8516…" at bounding box center [251, 201] width 330 height 19
select select "62817"
click at [86, 192] on select "Visa - XXXX8187 Visa - XXXX0266 Visa - XXXX2633 Visa - XXXX8747 Visa - XXXX8516…" at bounding box center [251, 201] width 330 height 19
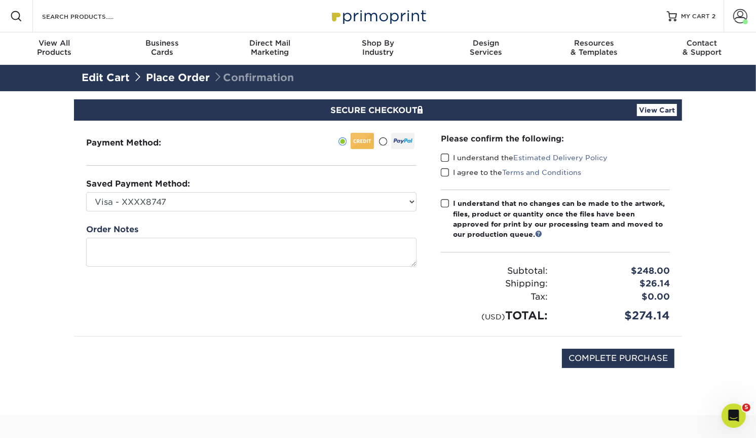
click at [444, 157] on span at bounding box center [445, 158] width 9 height 10
click at [0, 0] on input "I understand the Estimated Delivery Policy" at bounding box center [0, 0] width 0 height 0
click at [442, 173] on span at bounding box center [445, 173] width 9 height 10
click at [0, 0] on input "I agree to the Terms and Conditions" at bounding box center [0, 0] width 0 height 0
click at [446, 206] on span at bounding box center [445, 204] width 9 height 10
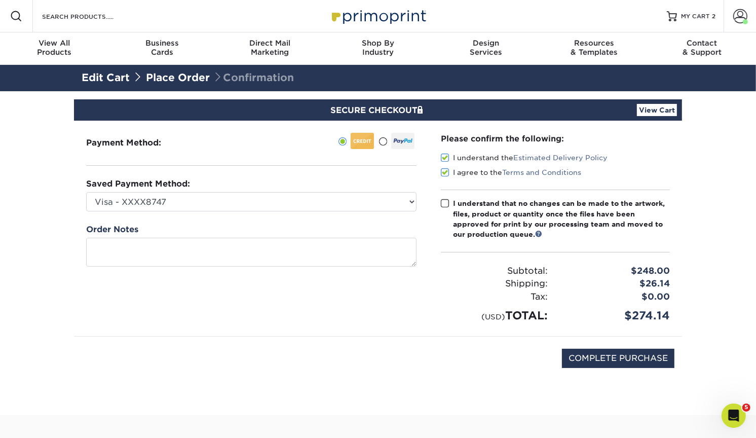
click at [0, 0] on input "I understand that no changes can be made to the artwork, files, product or quan…" at bounding box center [0, 0] width 0 height 0
click at [658, 110] on link "View Cart" at bounding box center [657, 110] width 40 height 12
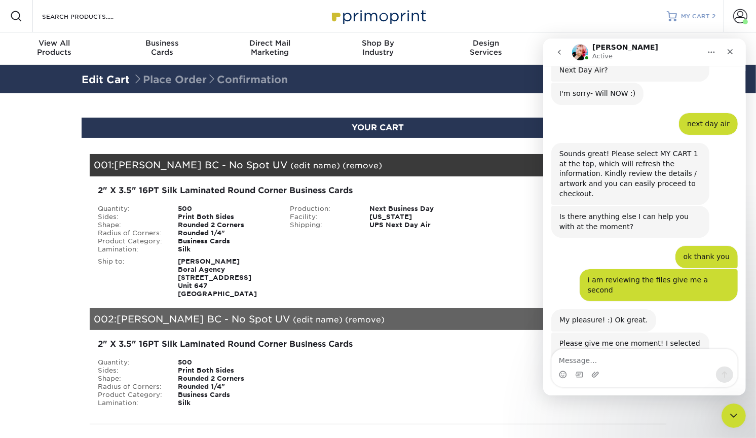
scroll to position [760, 0]
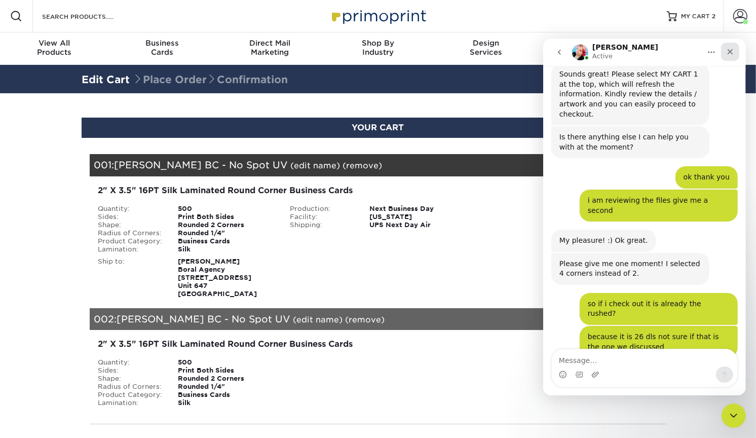
click at [724, 52] on div "Close" at bounding box center [730, 51] width 18 height 18
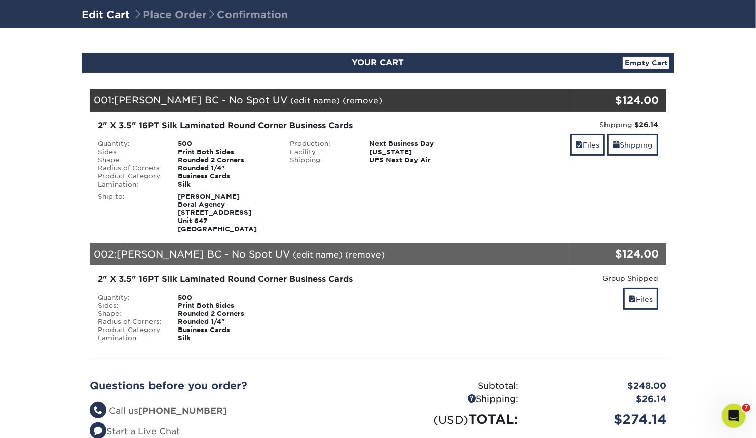
scroll to position [962, 0]
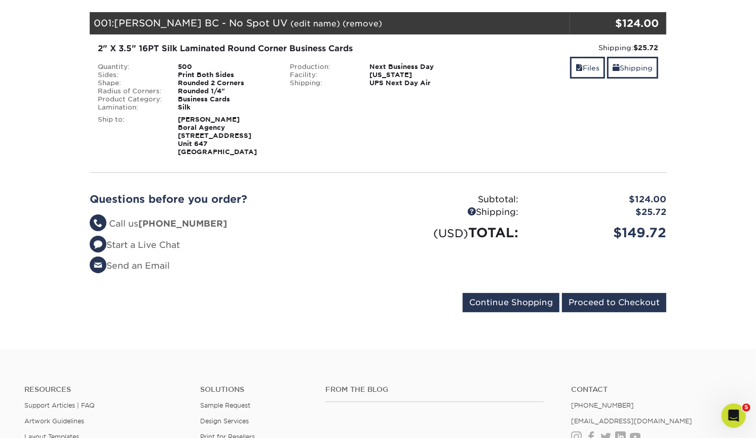
scroll to position [120, 0]
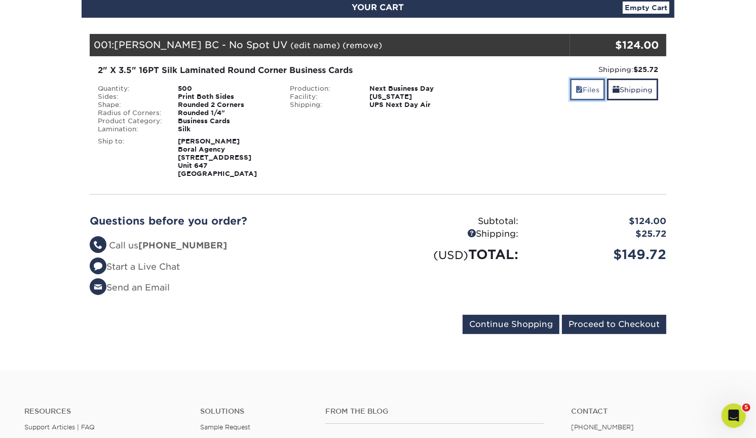
click at [581, 87] on link "Files" at bounding box center [587, 90] width 35 height 22
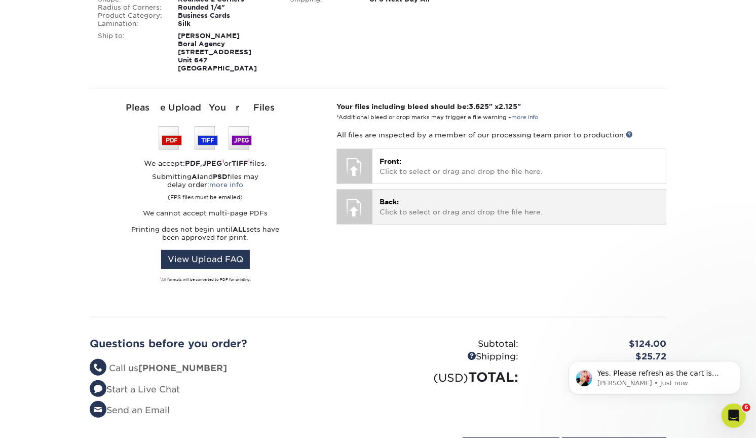
scroll to position [0, 0]
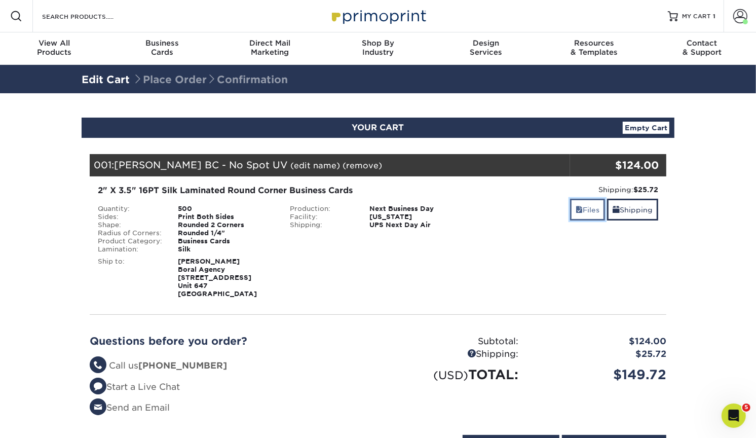
click at [582, 210] on link "Files" at bounding box center [587, 210] width 35 height 22
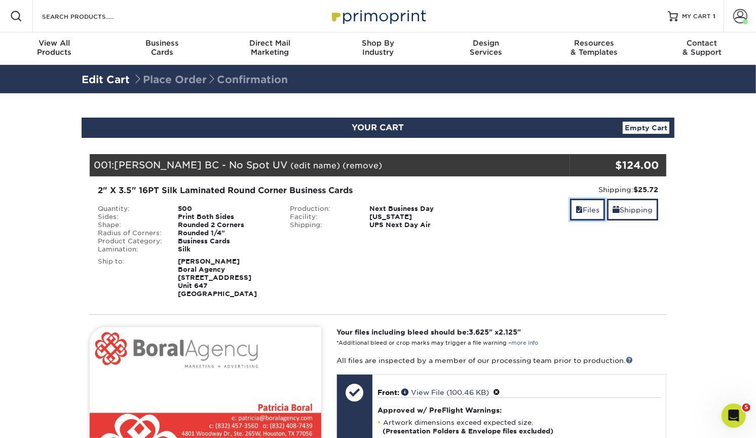
scroll to position [214, 0]
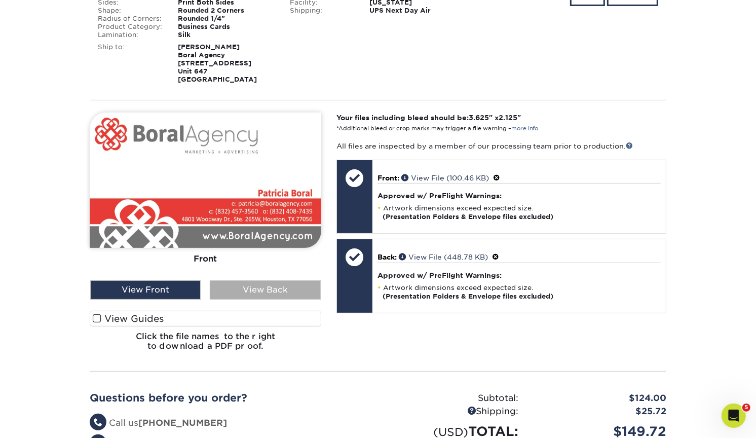
click at [296, 288] on div "View Back" at bounding box center [265, 289] width 110 height 19
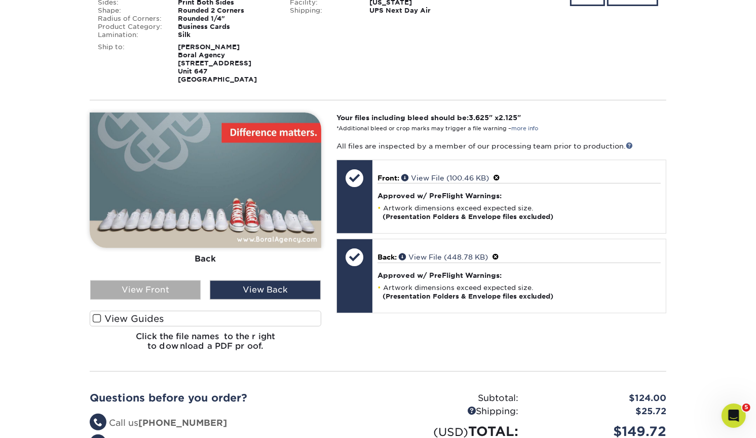
click at [168, 286] on div "View Front" at bounding box center [145, 289] width 110 height 19
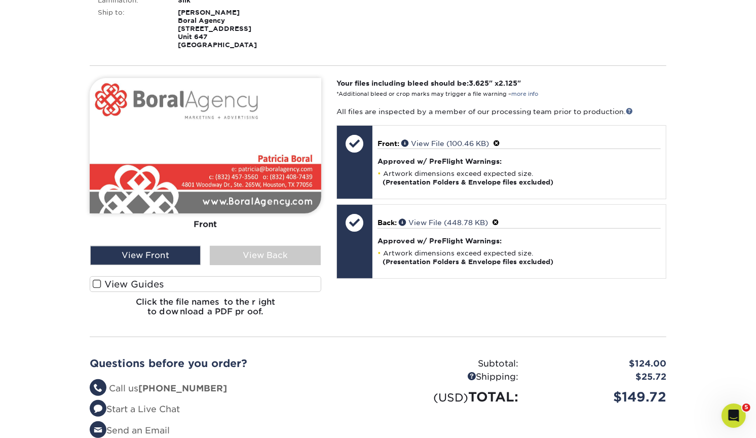
scroll to position [295, 0]
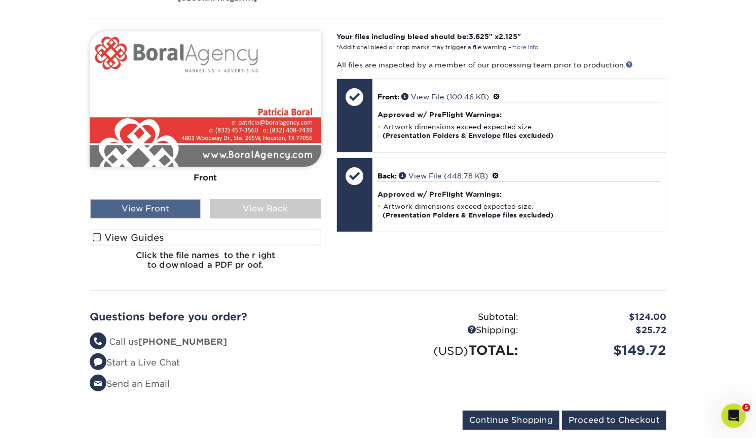
click at [191, 205] on div "View Front" at bounding box center [145, 208] width 110 height 19
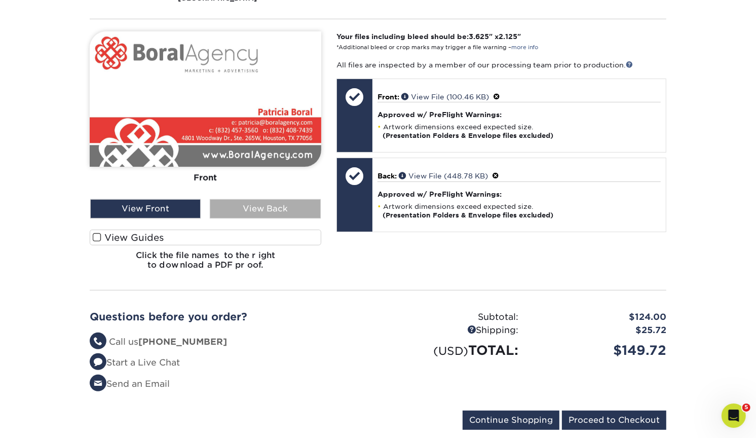
click at [266, 207] on div "View Back" at bounding box center [265, 208] width 110 height 19
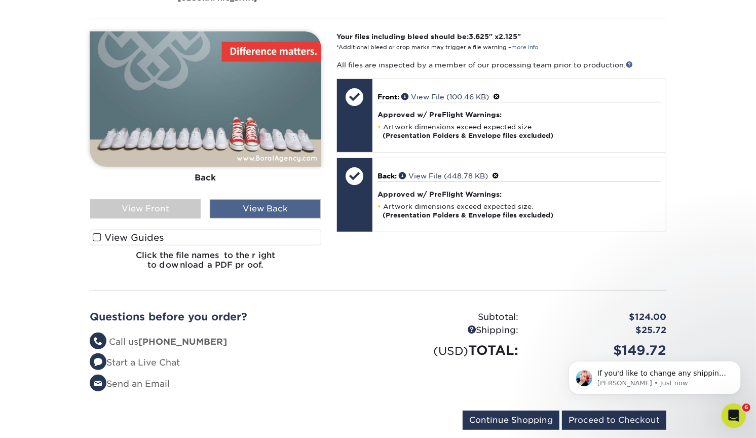
scroll to position [0, 0]
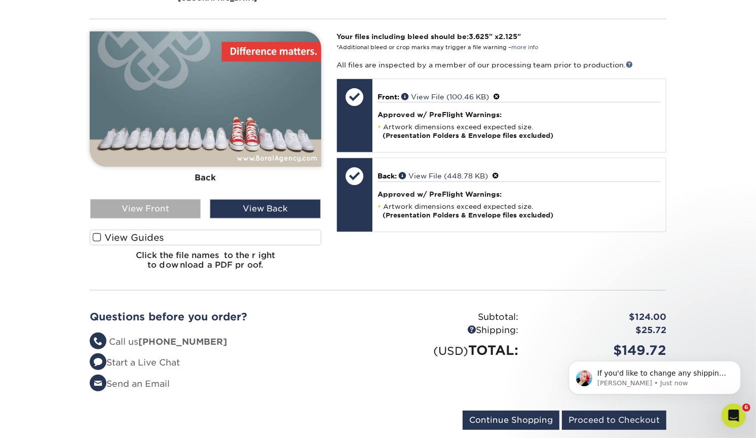
click at [170, 210] on div "View Front" at bounding box center [145, 208] width 110 height 19
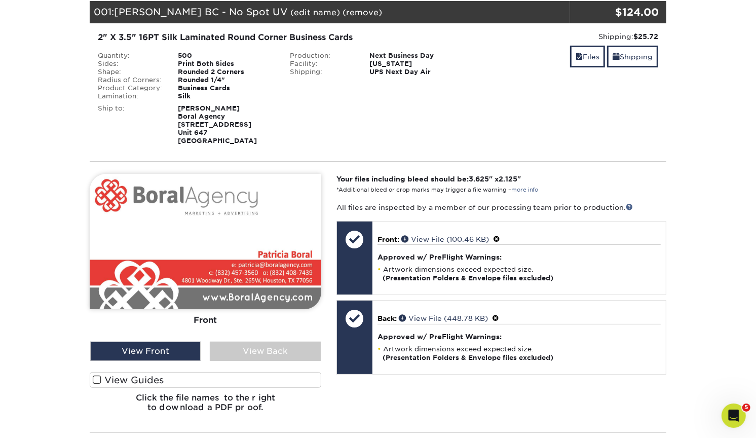
scroll to position [155, 0]
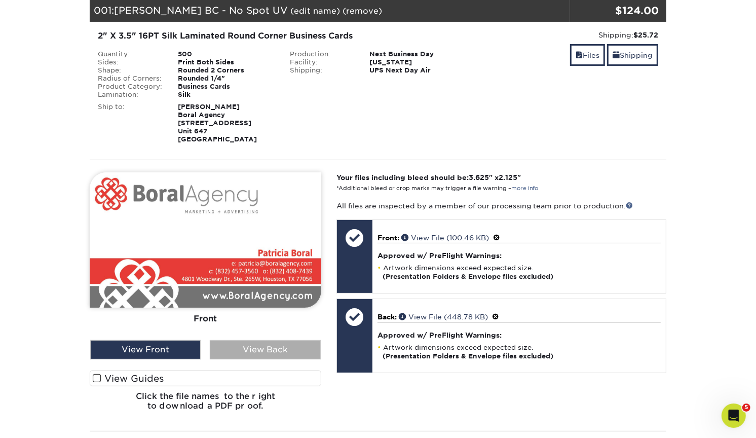
click at [274, 349] on div "View Back" at bounding box center [265, 349] width 110 height 19
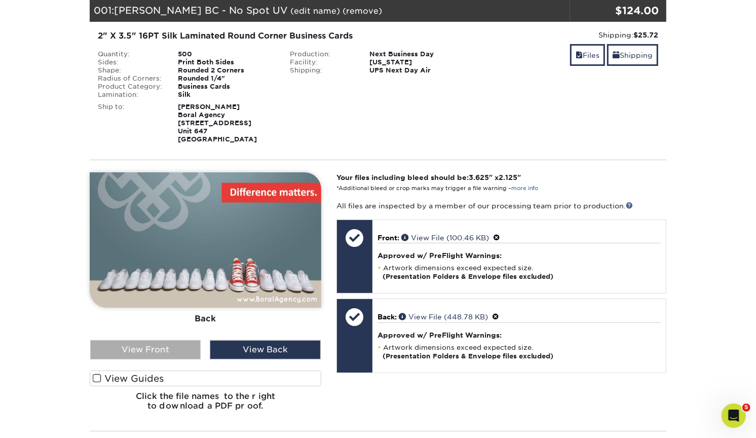
click at [171, 350] on div "View Front" at bounding box center [145, 349] width 110 height 19
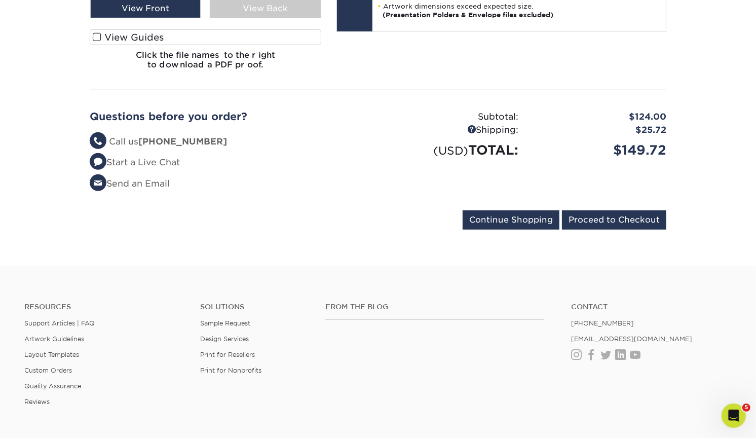
scroll to position [539, 0]
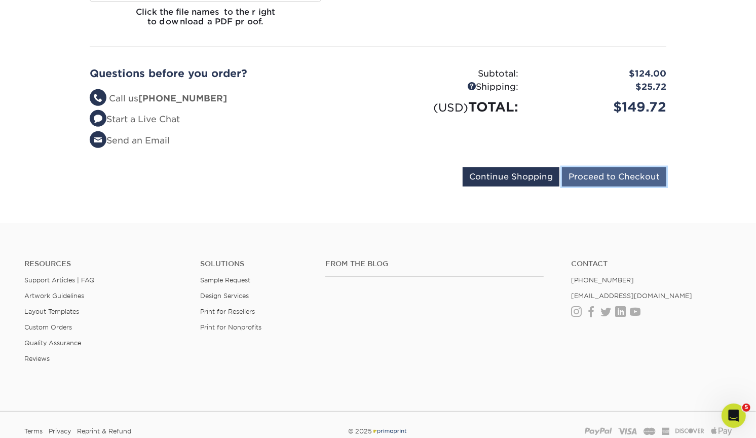
click at [595, 174] on input "Proceed to Checkout" at bounding box center [614, 176] width 104 height 19
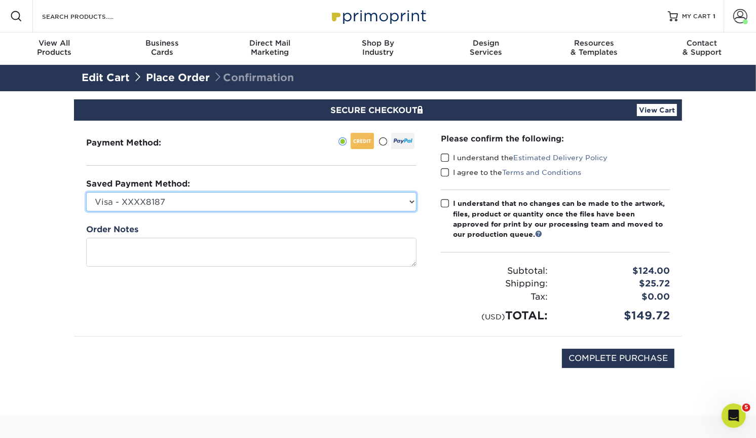
click at [324, 194] on select "Visa - XXXX8187 Visa - XXXX0266 Visa - XXXX2633 Visa - XXXX8747 Visa - XXXX8516…" at bounding box center [251, 201] width 330 height 19
select select "62817"
click at [86, 192] on select "Visa - XXXX8187 Visa - XXXX0266 Visa - XXXX2633 Visa - XXXX8747 Visa - XXXX8516…" at bounding box center [251, 201] width 330 height 19
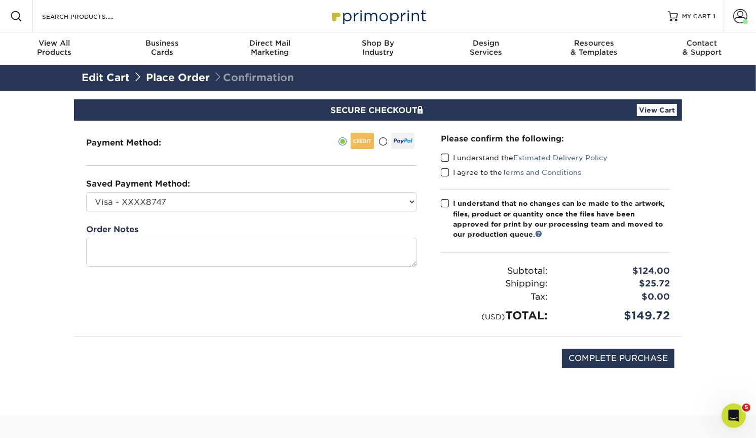
click at [674, 115] on link "View Cart" at bounding box center [657, 110] width 40 height 12
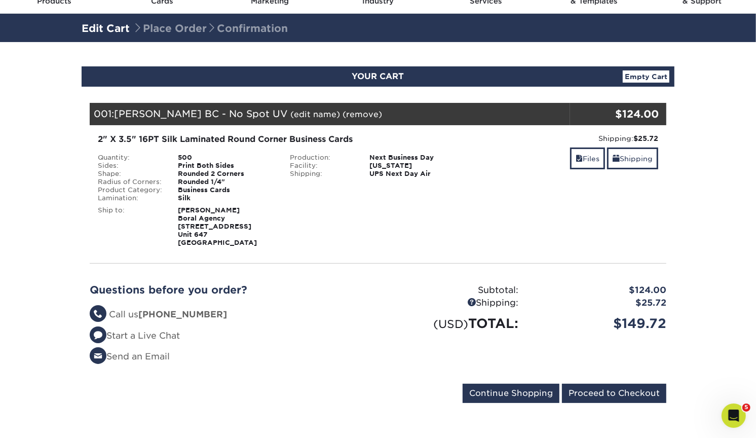
scroll to position [100, 0]
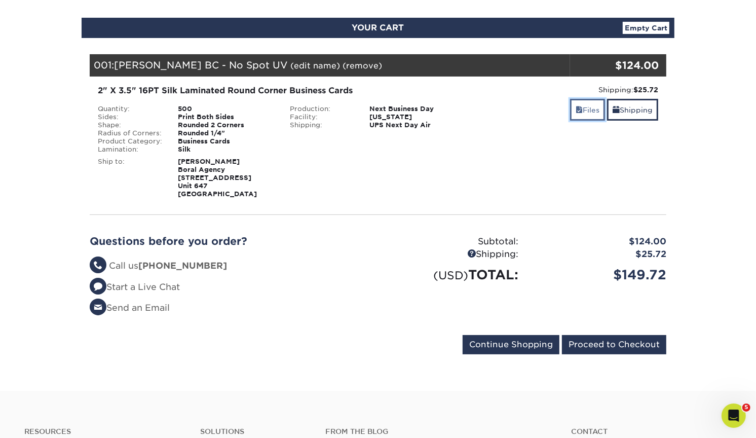
click at [584, 109] on link "Files" at bounding box center [587, 110] width 35 height 22
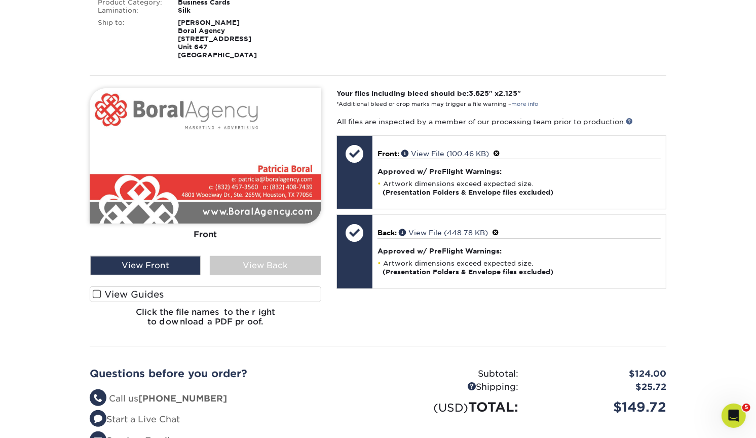
scroll to position [320, 0]
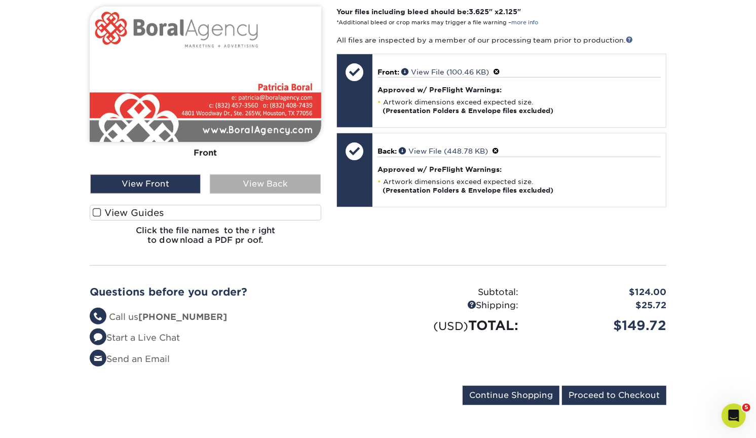
click at [291, 187] on div "View Back" at bounding box center [265, 183] width 110 height 19
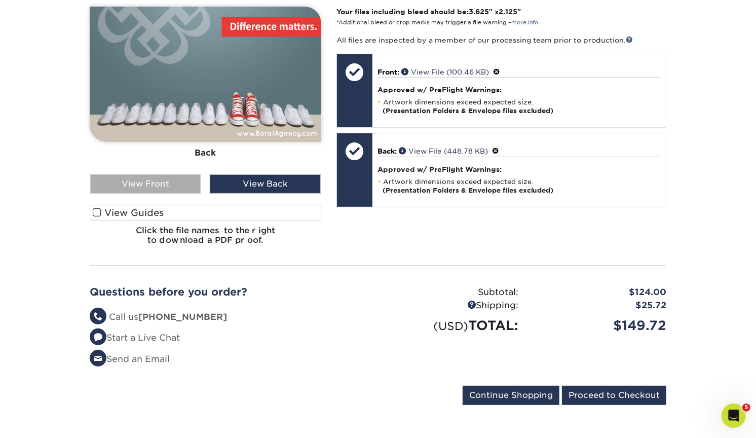
click at [165, 186] on div "View Front" at bounding box center [145, 183] width 110 height 19
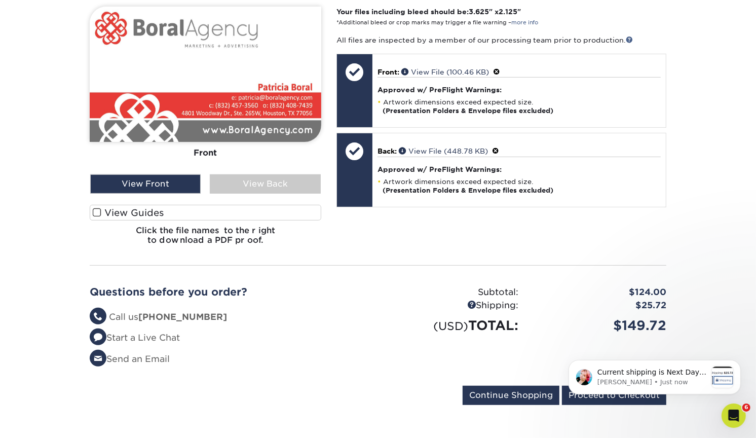
scroll to position [0, 0]
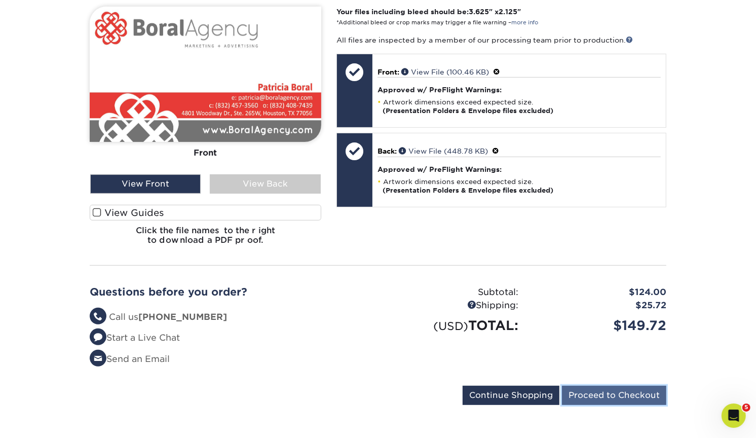
click at [598, 395] on input "Proceed to Checkout" at bounding box center [614, 395] width 104 height 19
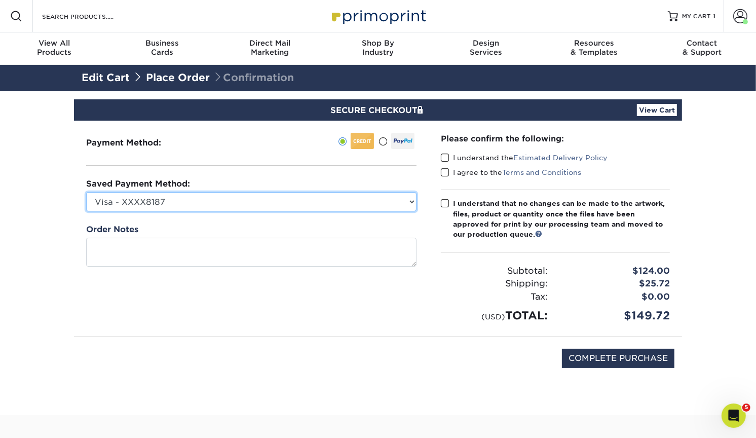
click at [370, 203] on select "Visa - XXXX8187 Visa - XXXX0266 Visa - XXXX2633 Visa - XXXX8747 Visa - XXXX8516…" at bounding box center [251, 201] width 330 height 19
select select "62817"
click at [86, 192] on select "Visa - XXXX8187 Visa - XXXX0266 Visa - XXXX2633 Visa - XXXX8747 Visa - XXXX8516…" at bounding box center [251, 201] width 330 height 19
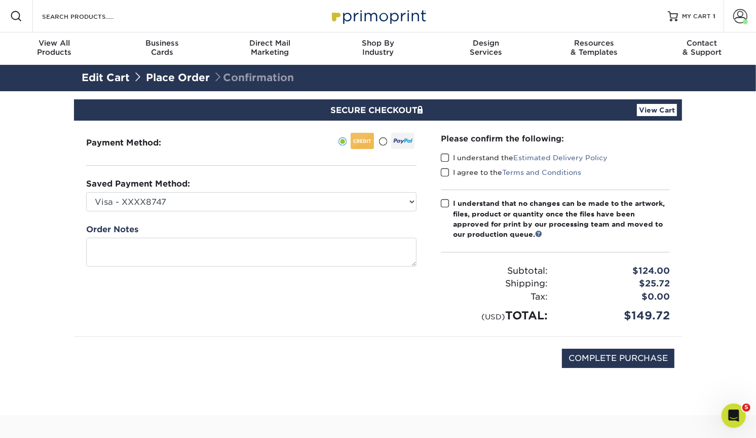
click at [443, 153] on span at bounding box center [445, 158] width 9 height 10
click at [0, 0] on input "I understand the Estimated Delivery Policy" at bounding box center [0, 0] width 0 height 0
click at [446, 168] on span at bounding box center [445, 173] width 9 height 10
click at [0, 0] on input "I agree to the Terms and Conditions" at bounding box center [0, 0] width 0 height 0
click at [447, 202] on span at bounding box center [445, 204] width 9 height 10
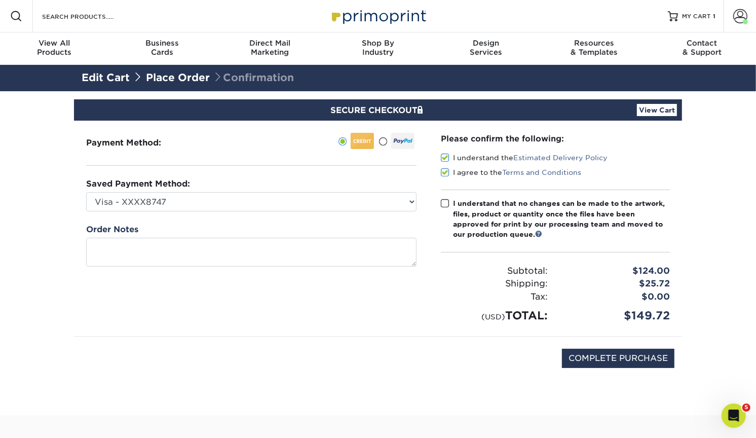
click at [0, 0] on input "I understand that no changes can be made to the artwork, files, product or quan…" at bounding box center [0, 0] width 0 height 0
click at [604, 357] on input "COMPLETE PURCHASE" at bounding box center [618, 358] width 112 height 19
type input "PROCESSING, PLEASE WAIT..."
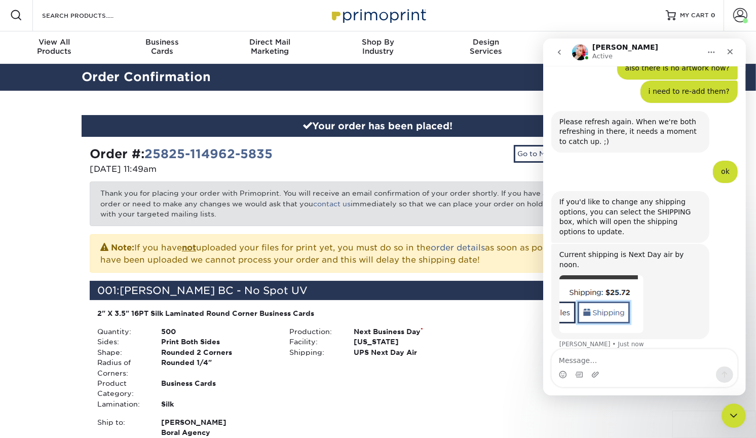
scroll to position [2, 0]
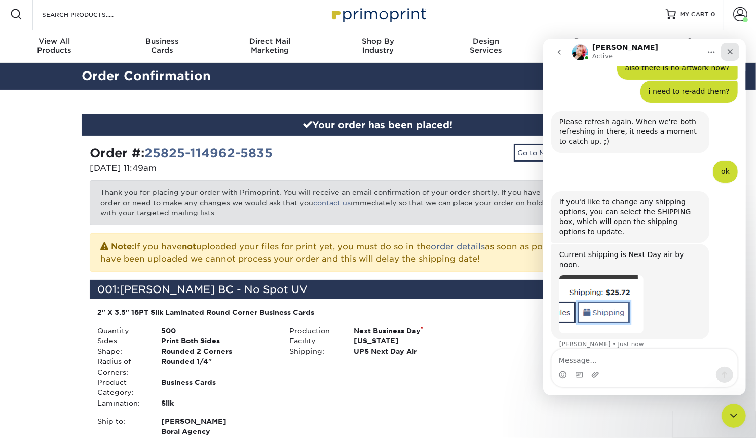
click at [730, 51] on icon "Close" at bounding box center [730, 52] width 6 height 6
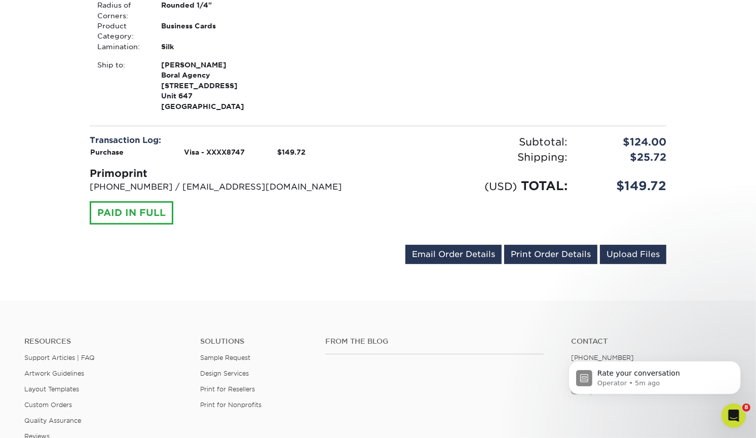
scroll to position [1413, 0]
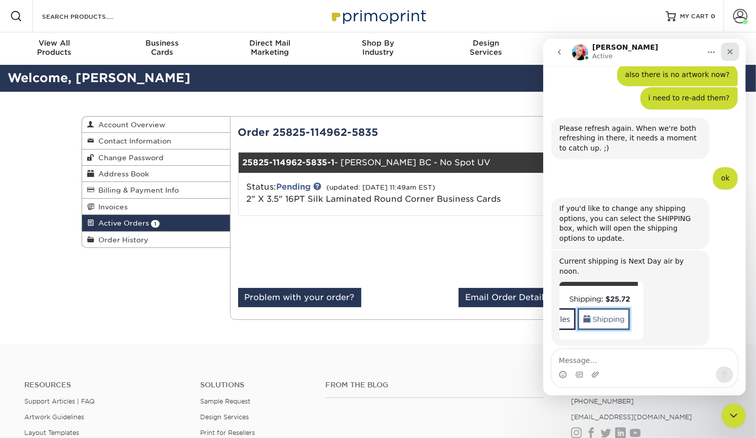
scroll to position [1333, 0]
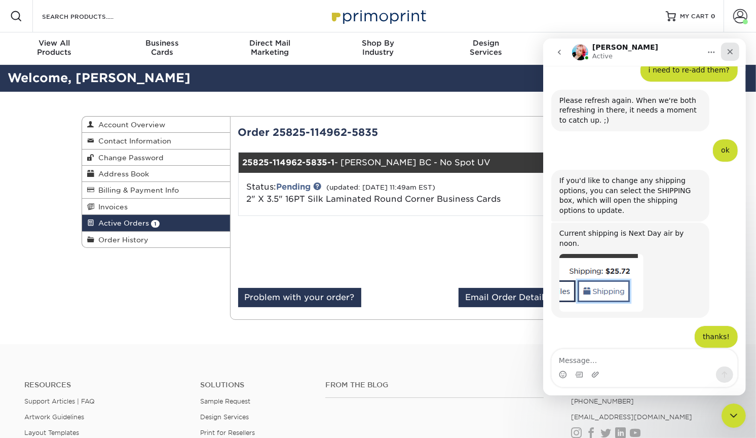
click at [732, 50] on icon "Close" at bounding box center [730, 51] width 8 height 8
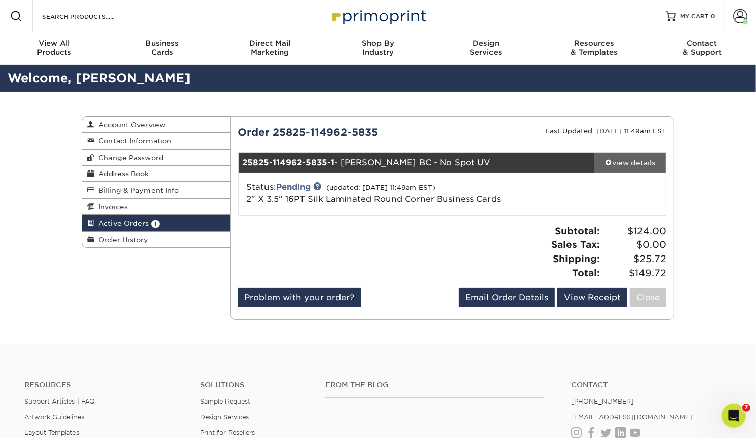
click at [619, 165] on div "view details" at bounding box center [629, 163] width 71 height 10
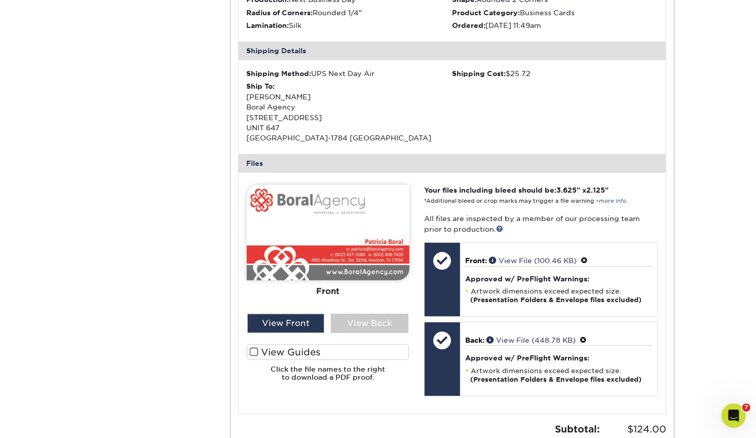
scroll to position [329, 0]
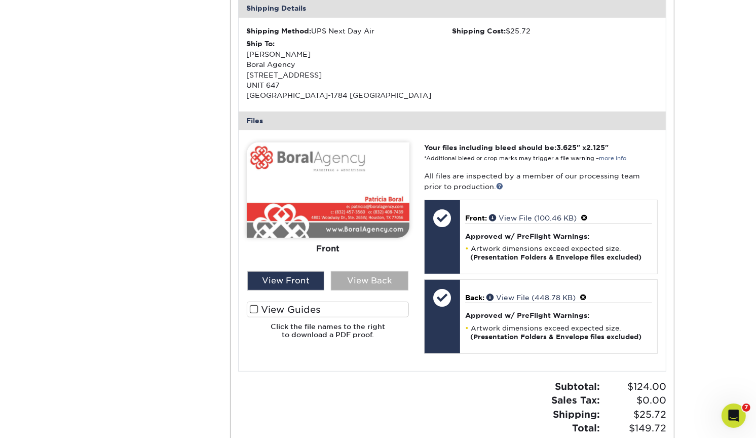
click at [383, 275] on div "View Back" at bounding box center [370, 280] width 78 height 19
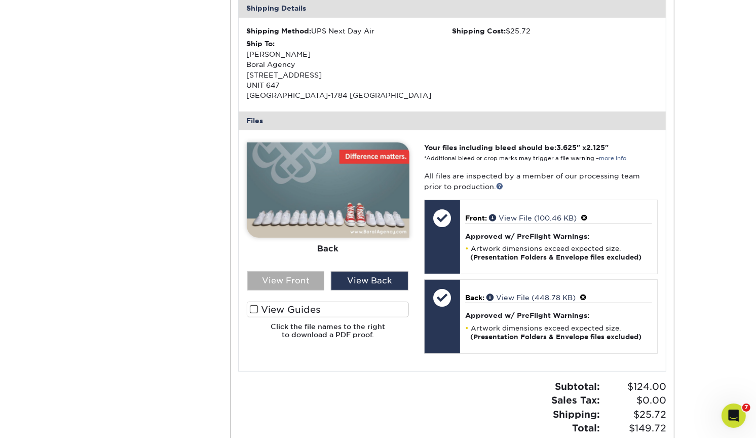
click at [286, 281] on div "View Front" at bounding box center [286, 280] width 78 height 19
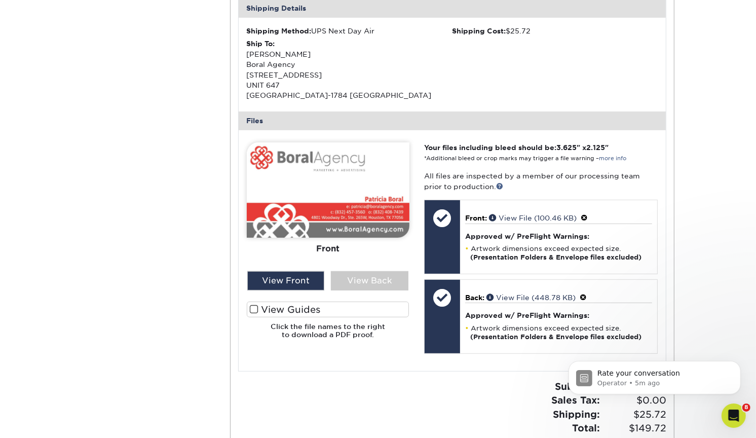
scroll to position [1404, 0]
